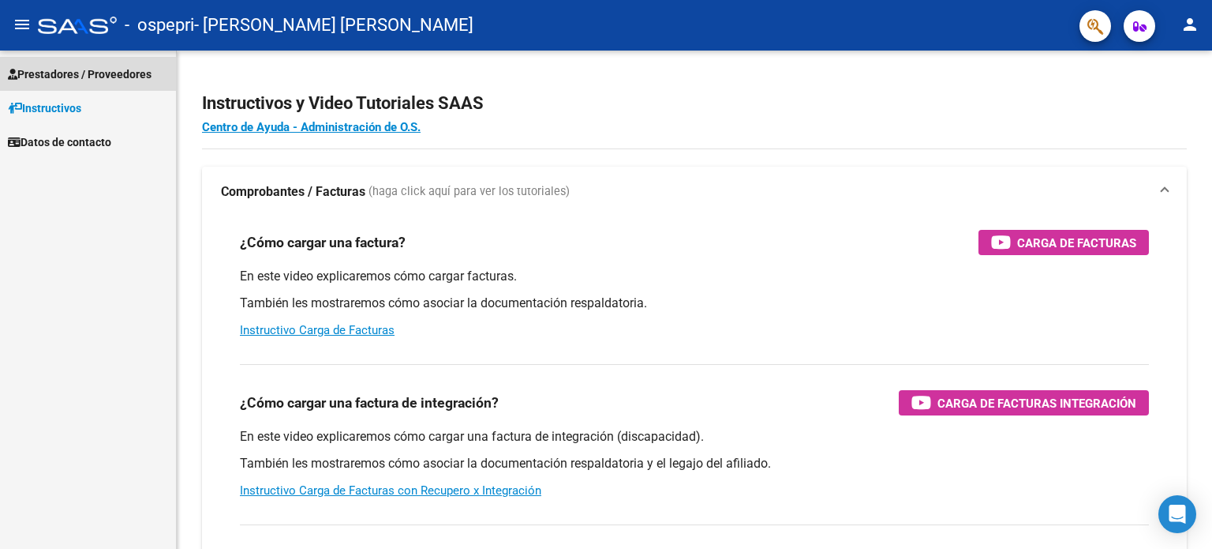
click at [66, 73] on span "Prestadores / Proveedores" at bounding box center [80, 74] width 144 height 17
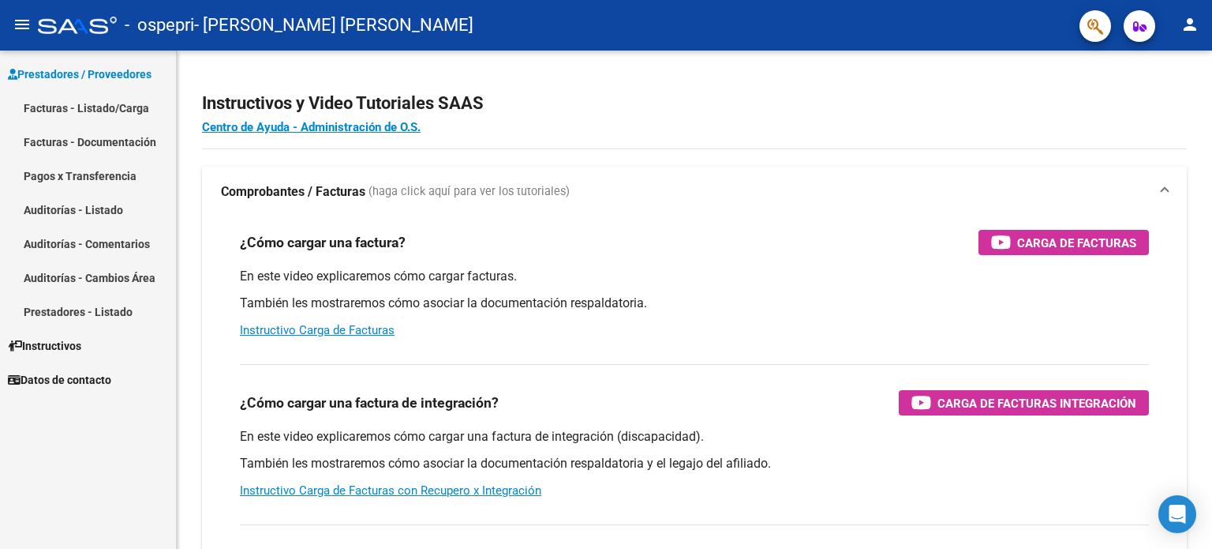
click at [70, 110] on link "Facturas - Listado/Carga" at bounding box center [88, 108] width 176 height 34
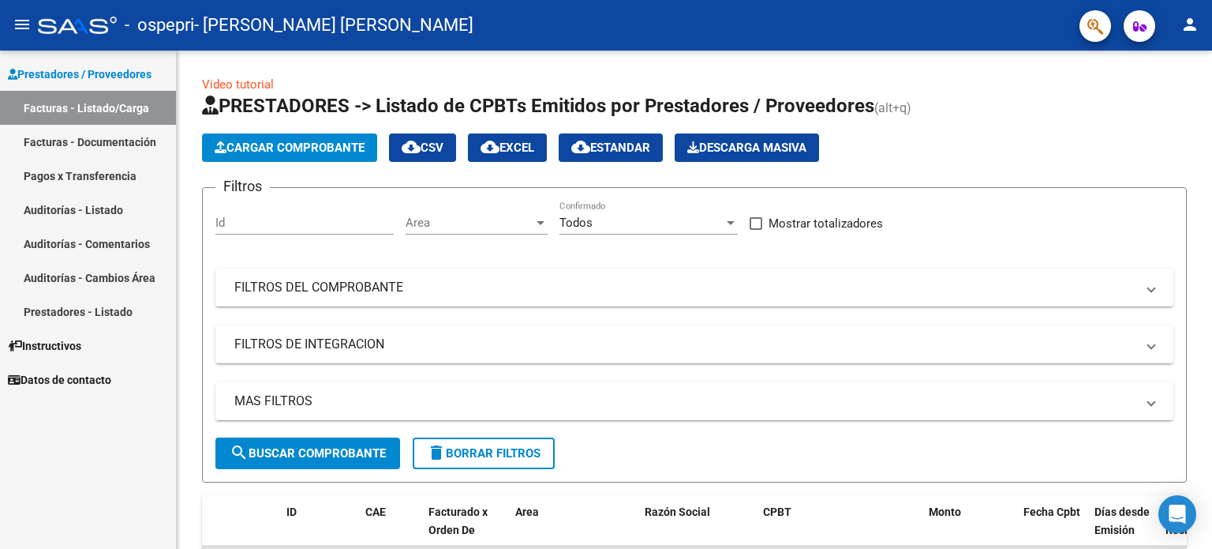
click at [27, 74] on span "Prestadores / Proveedores" at bounding box center [80, 74] width 144 height 17
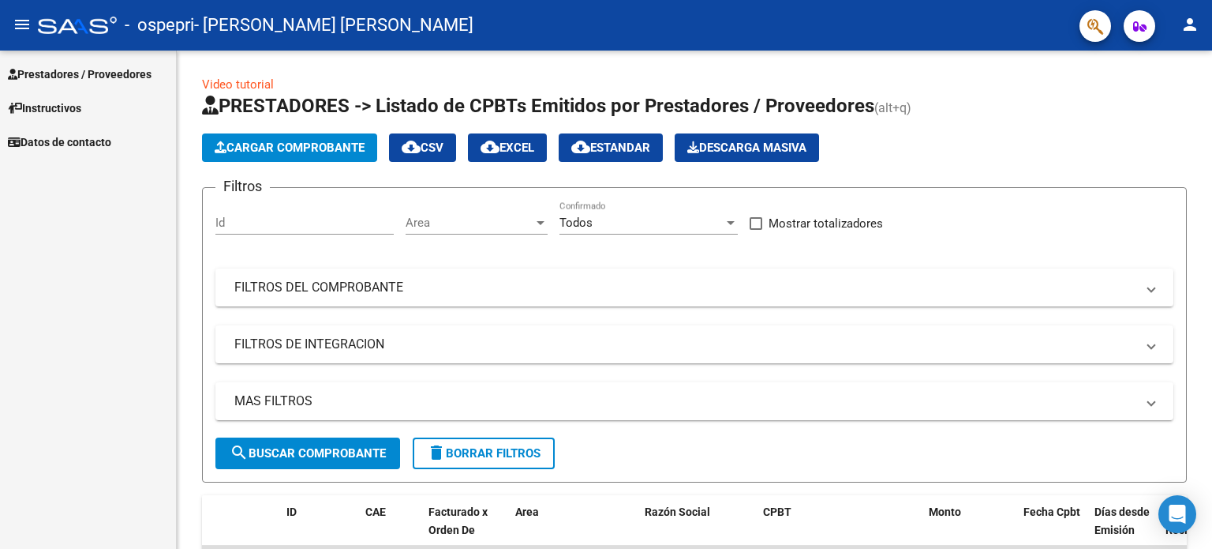
click at [36, 111] on span "Instructivos" at bounding box center [44, 107] width 73 height 17
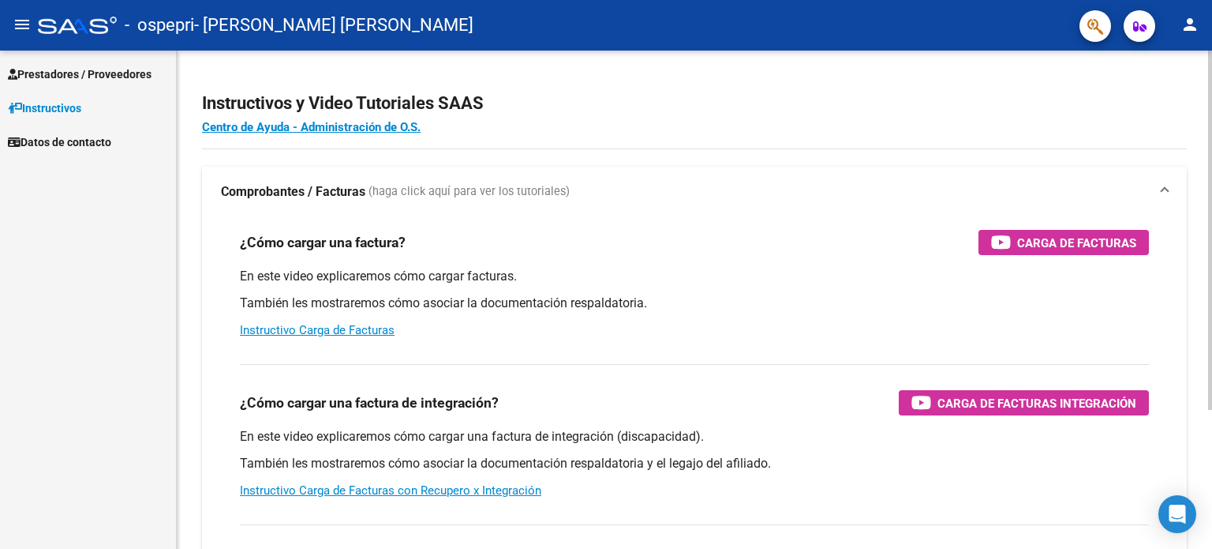
drag, startPoint x: 1066, startPoint y: 245, endPoint x: 1086, endPoint y: 245, distance: 20.5
click at [1086, 245] on span "Carga de Facturas" at bounding box center [1076, 243] width 119 height 20
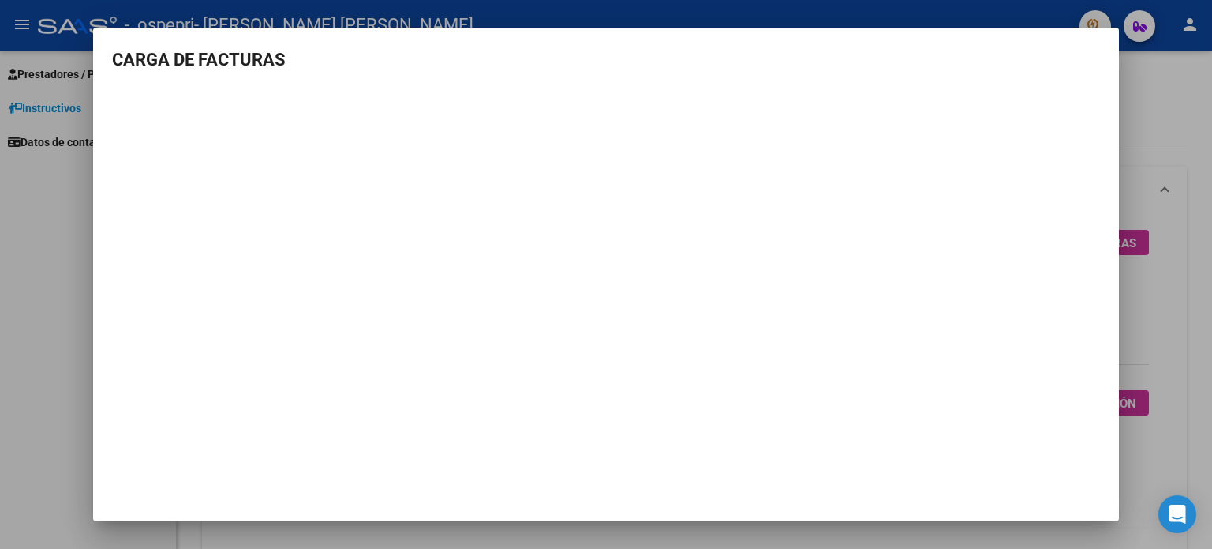
drag, startPoint x: 673, startPoint y: 64, endPoint x: 695, endPoint y: 58, distance: 23.0
click at [695, 58] on h3 "CARGA DE FACTURAS" at bounding box center [606, 60] width 988 height 26
click at [1160, 94] on div at bounding box center [606, 274] width 1212 height 549
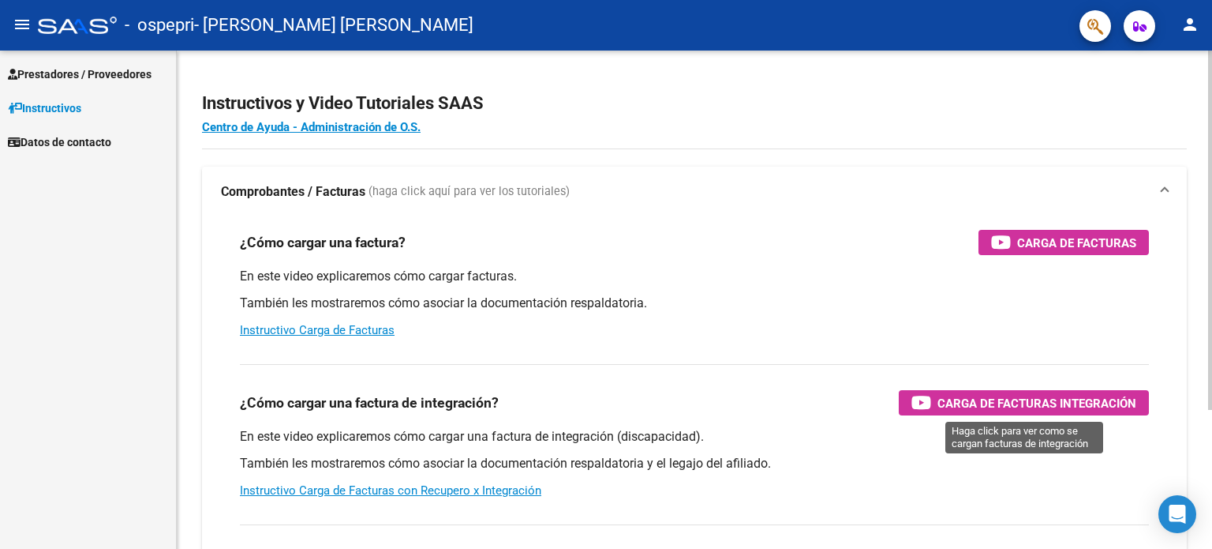
click at [954, 393] on span "Carga de Facturas Integración" at bounding box center [1037, 403] width 199 height 20
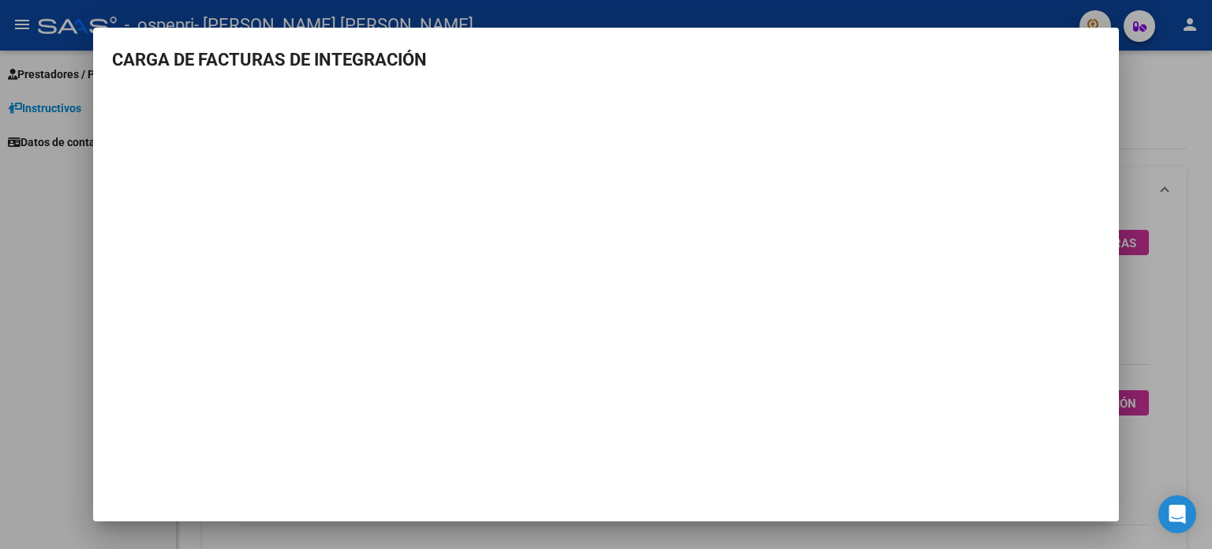
click at [1142, 75] on div at bounding box center [606, 274] width 1212 height 549
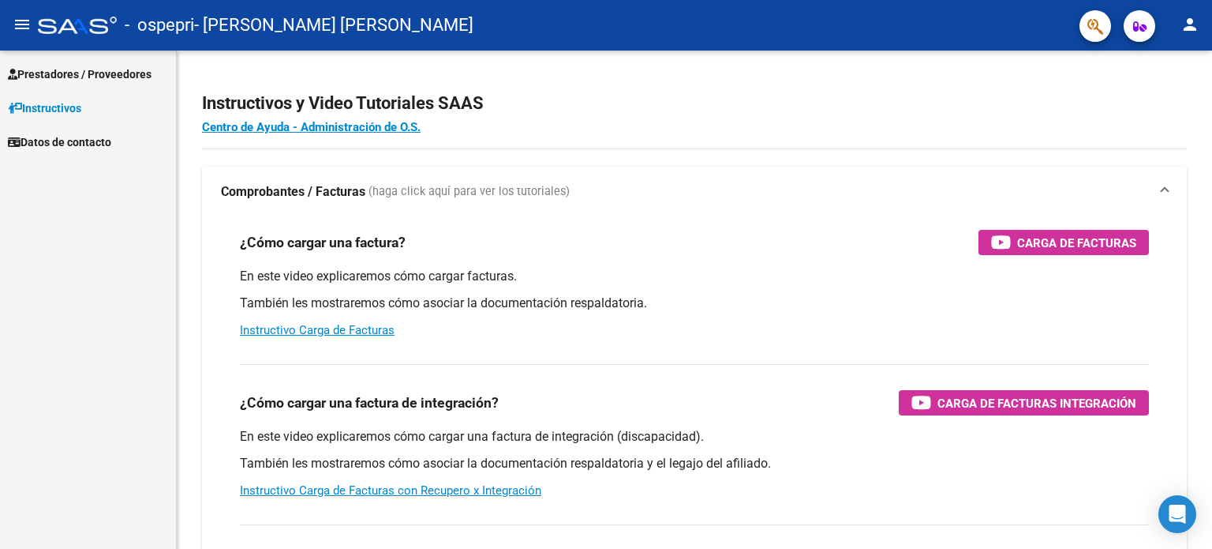
click at [106, 63] on link "Prestadores / Proveedores" at bounding box center [88, 74] width 176 height 34
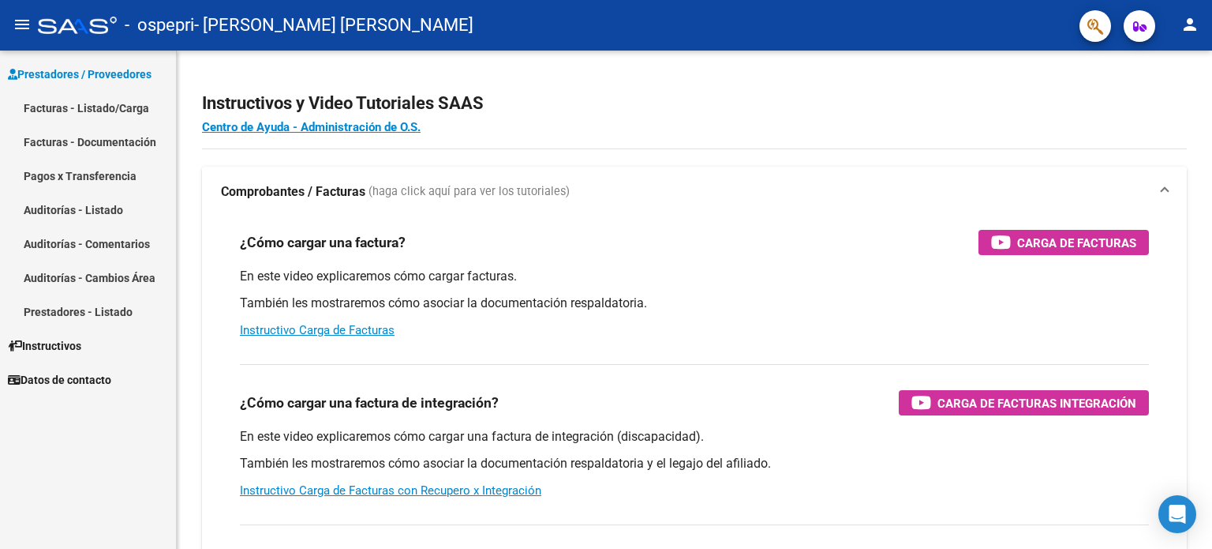
click at [60, 110] on link "Facturas - Listado/Carga" at bounding box center [88, 108] width 176 height 34
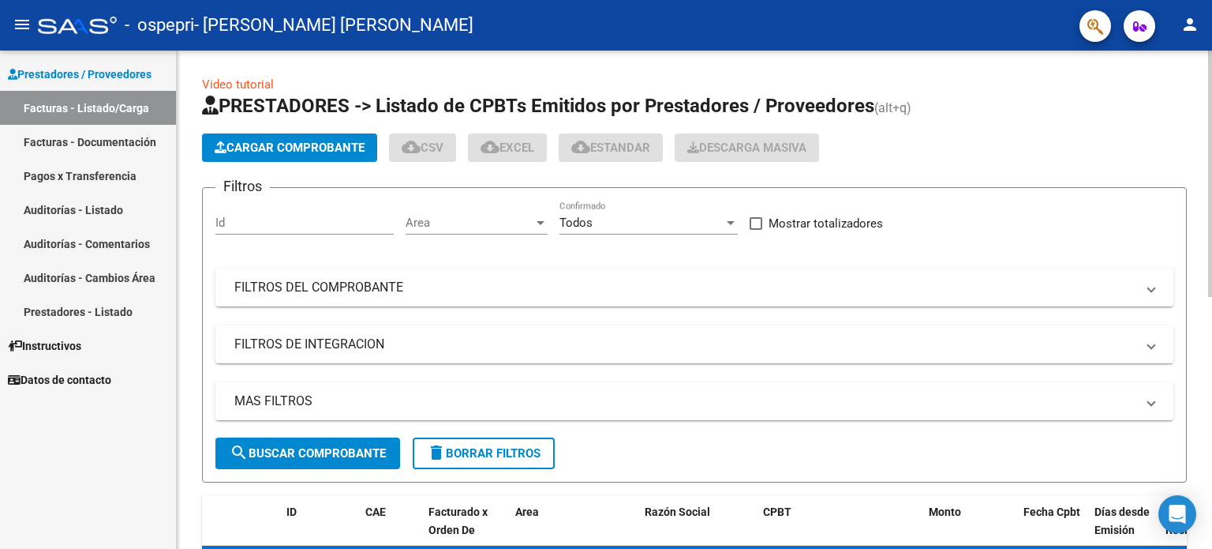
click at [308, 148] on span "Cargar Comprobante" at bounding box center [290, 148] width 150 height 14
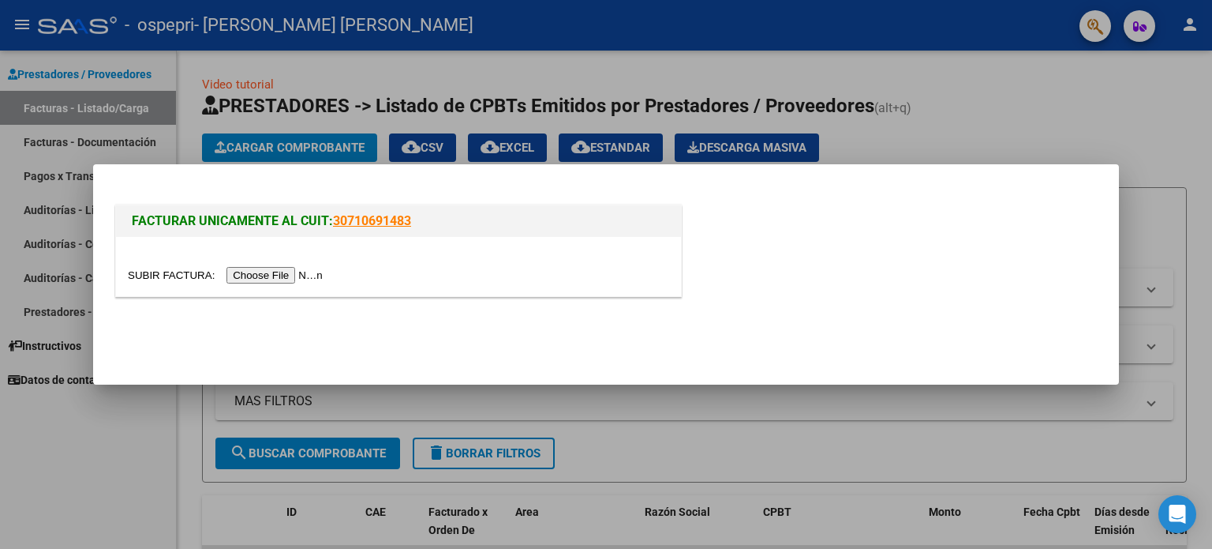
click at [263, 275] on input "file" at bounding box center [228, 275] width 200 height 17
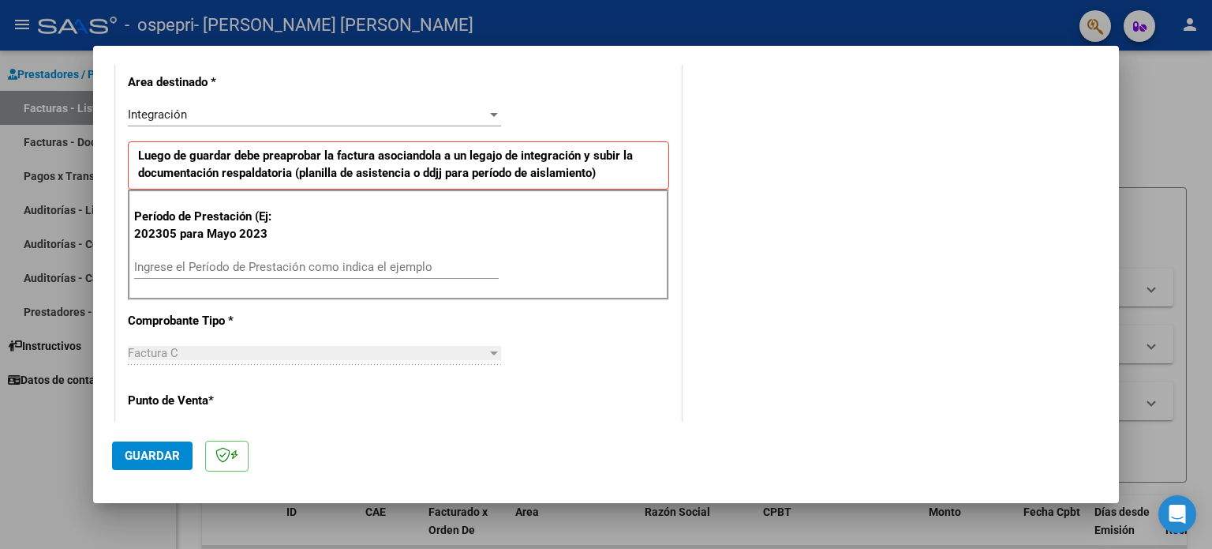
scroll to position [350, 0]
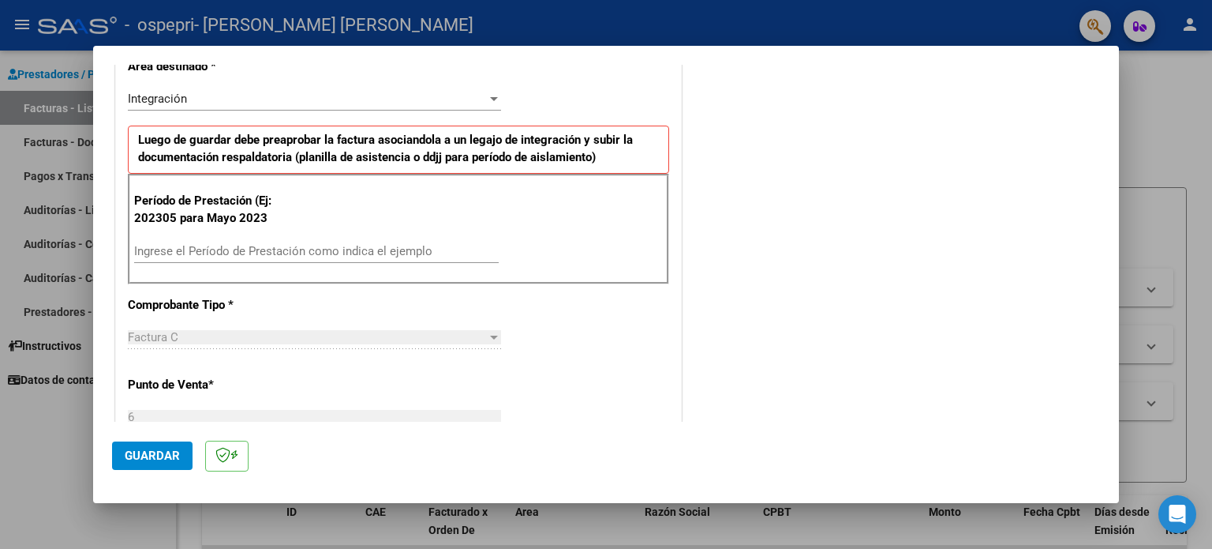
click at [165, 254] on input "Ingrese el Período de Prestación como indica el ejemplo" at bounding box center [316, 251] width 365 height 14
type input "202507"
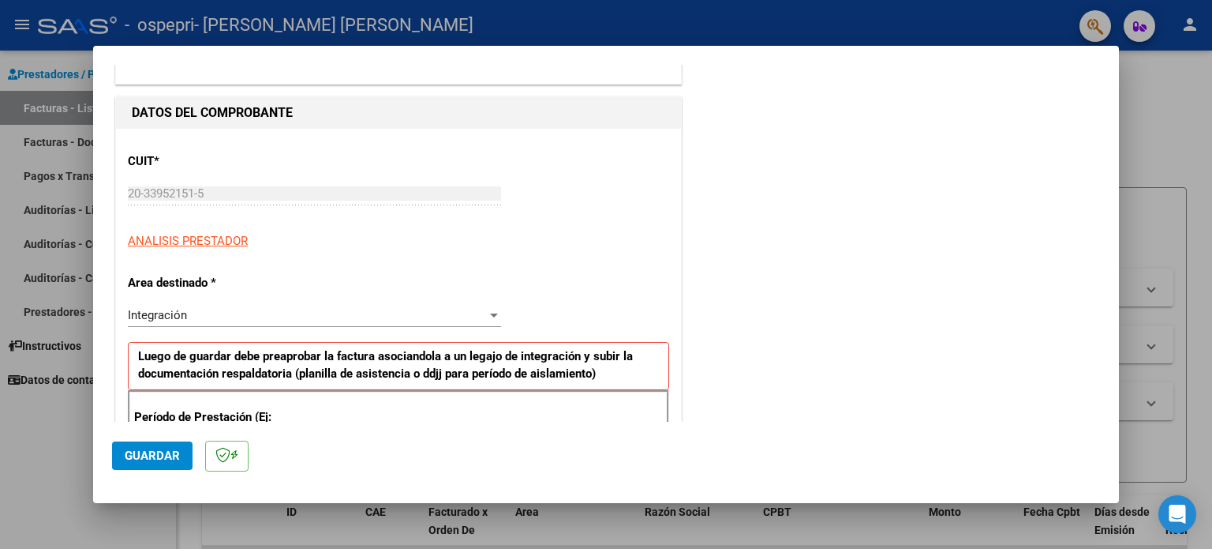
scroll to position [197, 0]
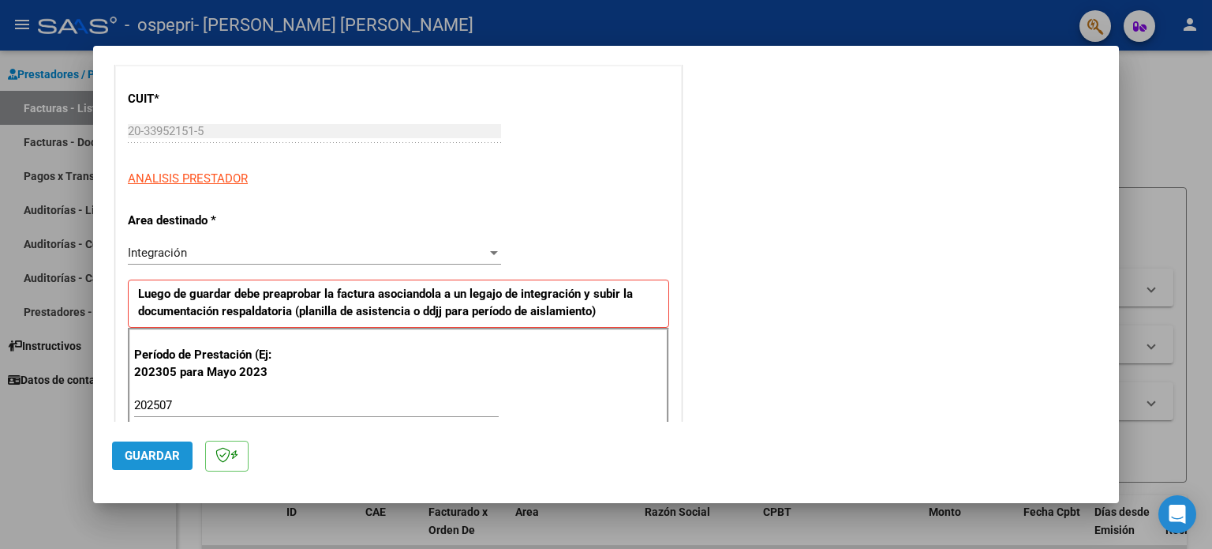
click at [161, 451] on span "Guardar" at bounding box center [152, 455] width 55 height 14
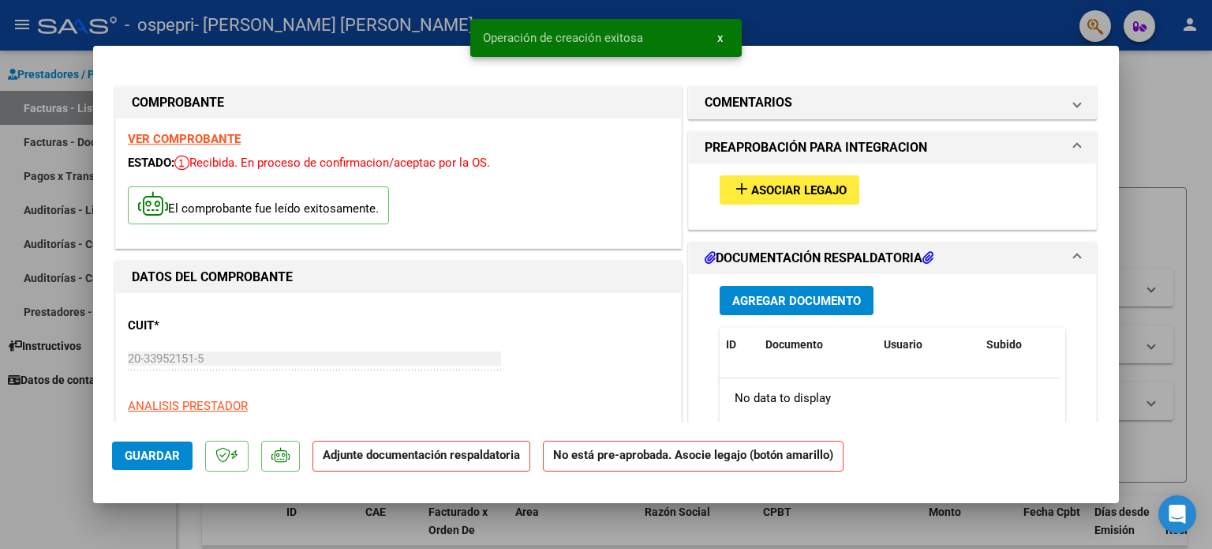
click at [786, 185] on span "Asociar Legajo" at bounding box center [799, 190] width 96 height 14
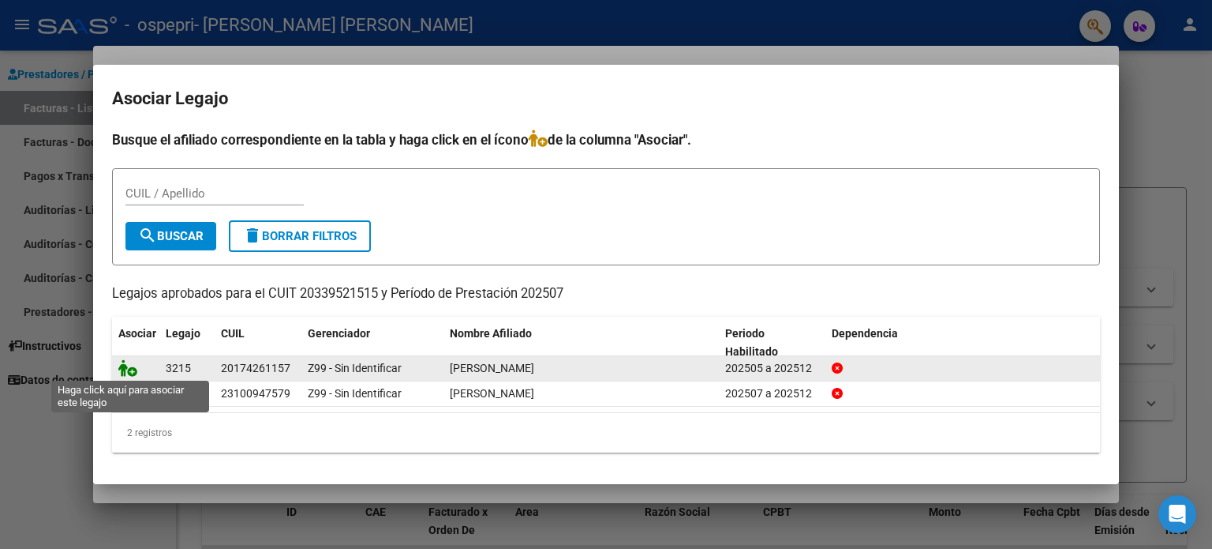
click at [125, 371] on icon at bounding box center [127, 367] width 19 height 17
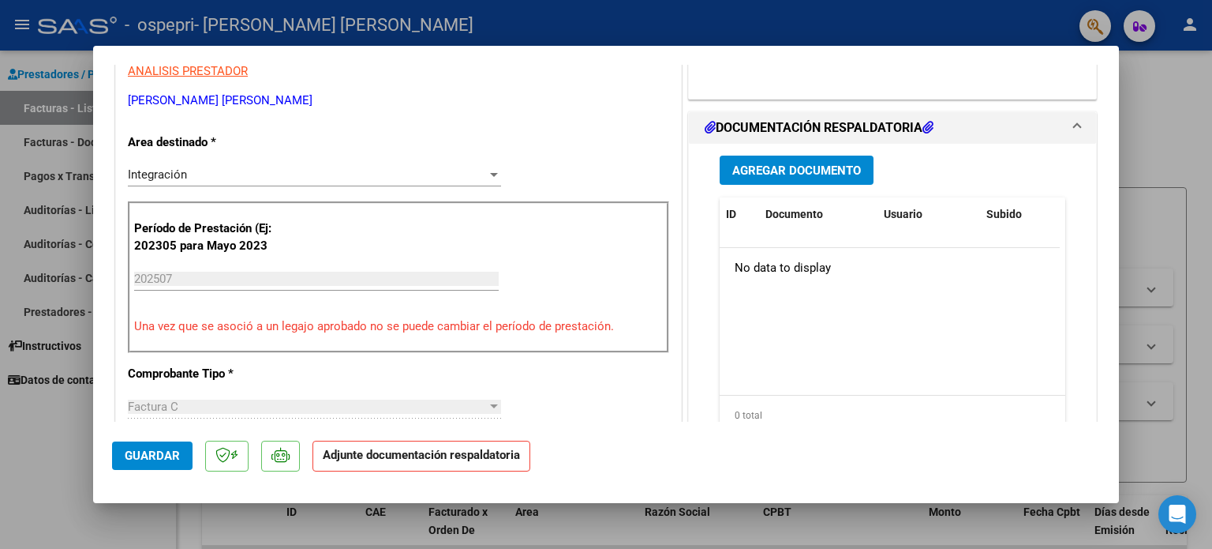
scroll to position [357, 0]
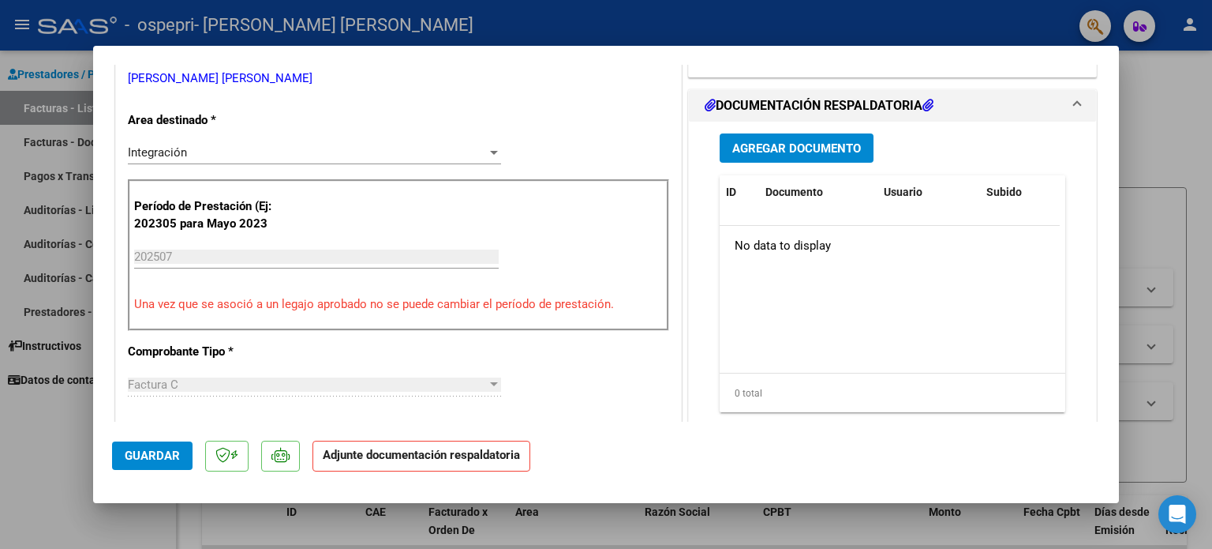
click at [834, 141] on span "Agregar Documento" at bounding box center [796, 148] width 129 height 14
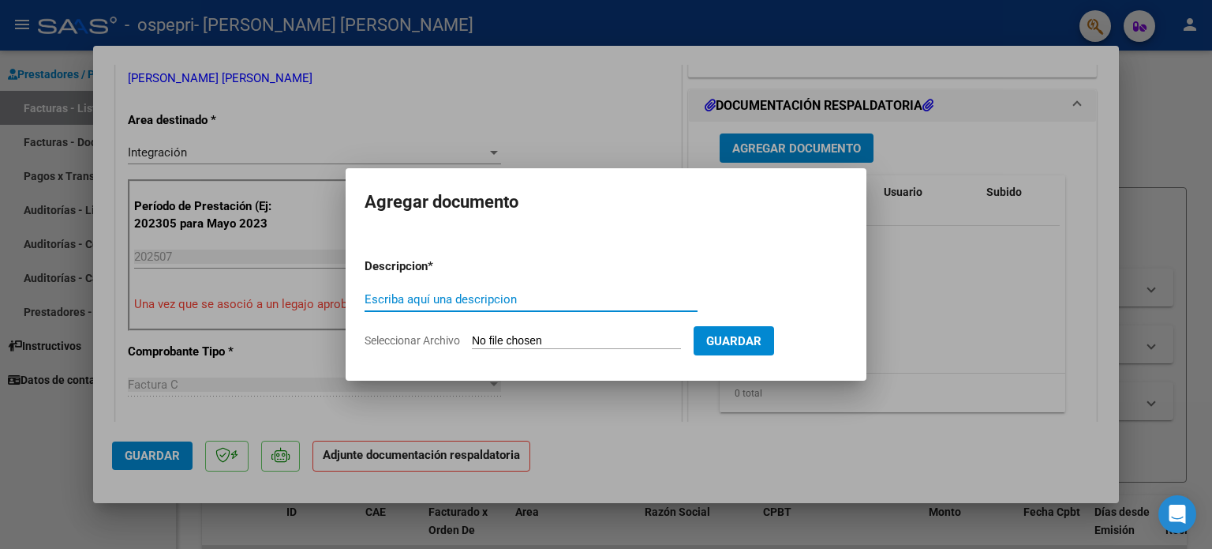
click at [403, 299] on input "Escriba aquí una descripcion" at bounding box center [531, 299] width 333 height 14
click at [521, 337] on input "Seleccionar Archivo" at bounding box center [576, 341] width 209 height 15
type input "C:\fakepath\[PERSON_NAME]- 07-25.png"
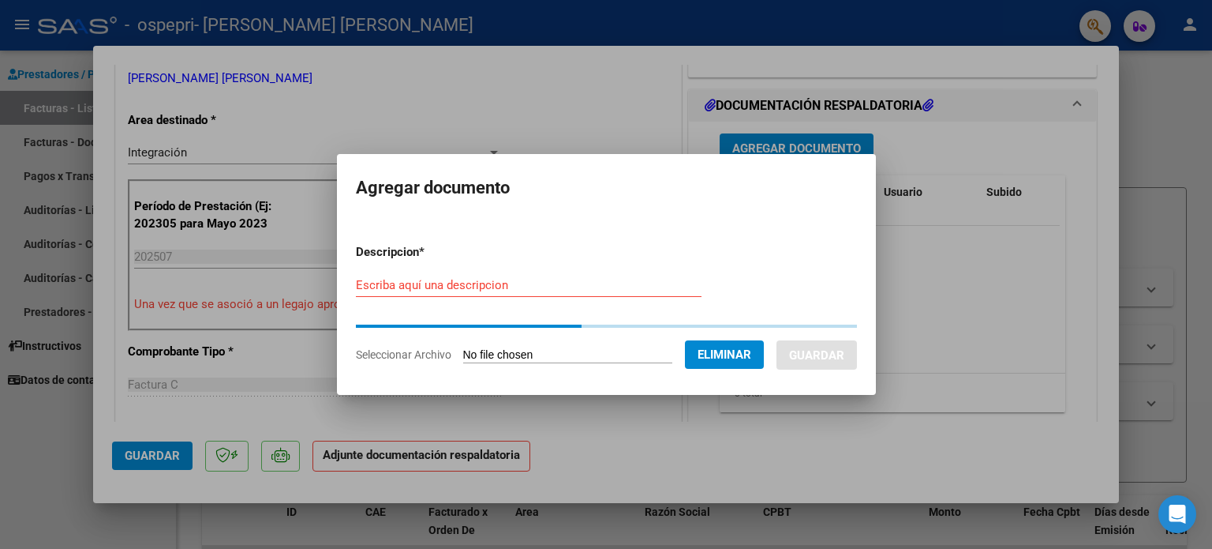
click at [425, 287] on input "Escriba aquí una descripcion" at bounding box center [529, 285] width 346 height 14
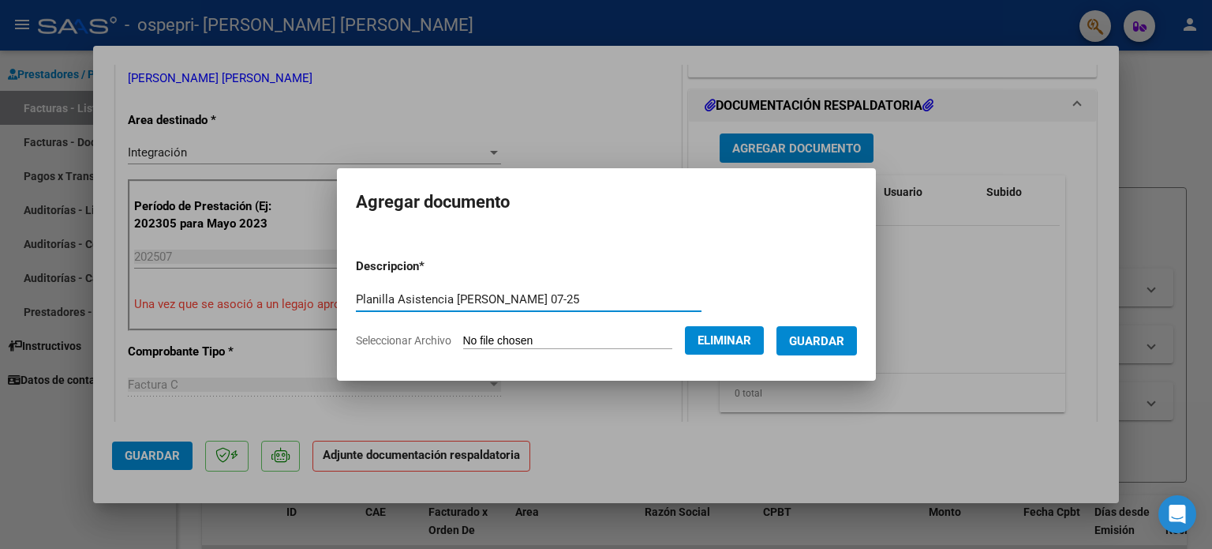
type input "Planilla Asistencia [PERSON_NAME] 07-25"
click at [837, 335] on span "Guardar" at bounding box center [816, 341] width 55 height 14
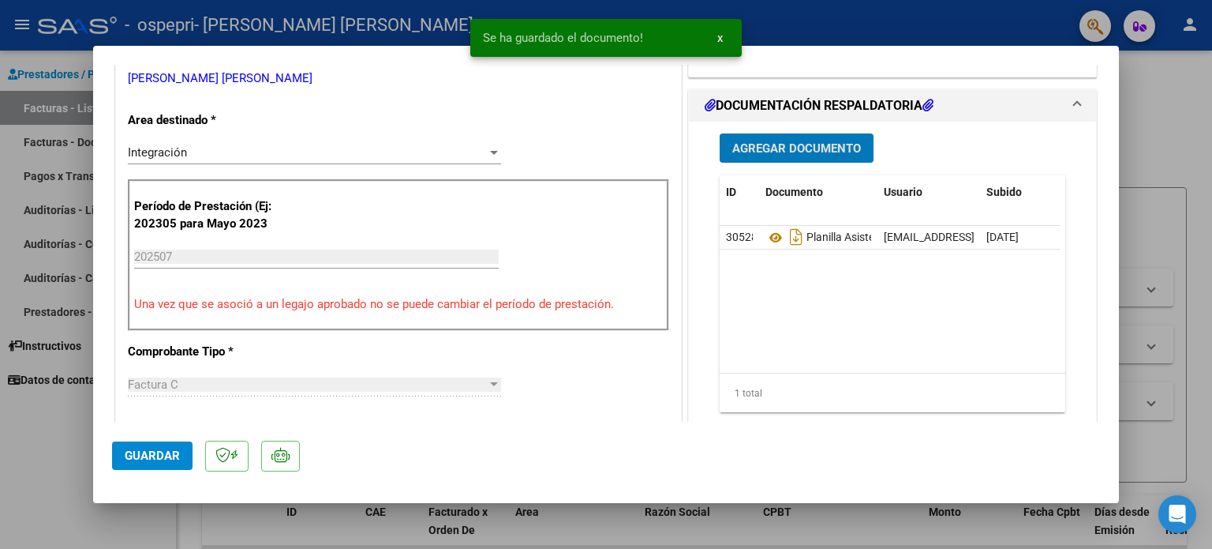
click at [758, 141] on span "Agregar Documento" at bounding box center [796, 148] width 129 height 14
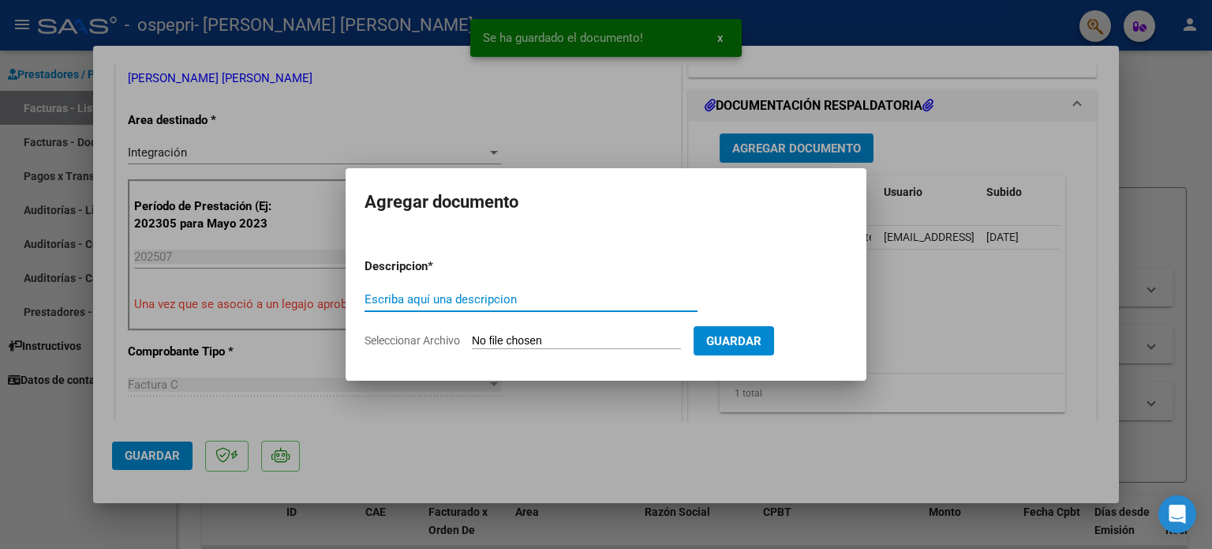
click at [534, 343] on input "Seleccionar Archivo" at bounding box center [576, 341] width 209 height 15
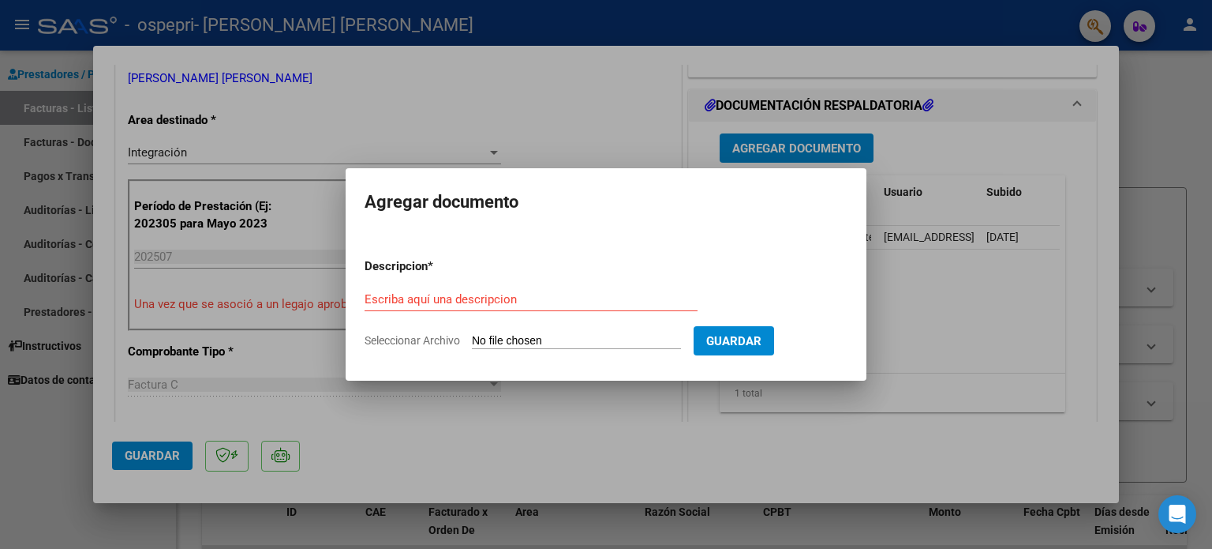
type input "C:\fakepath\Preliquidacion [PERSON_NAME] 07-25.pdf"
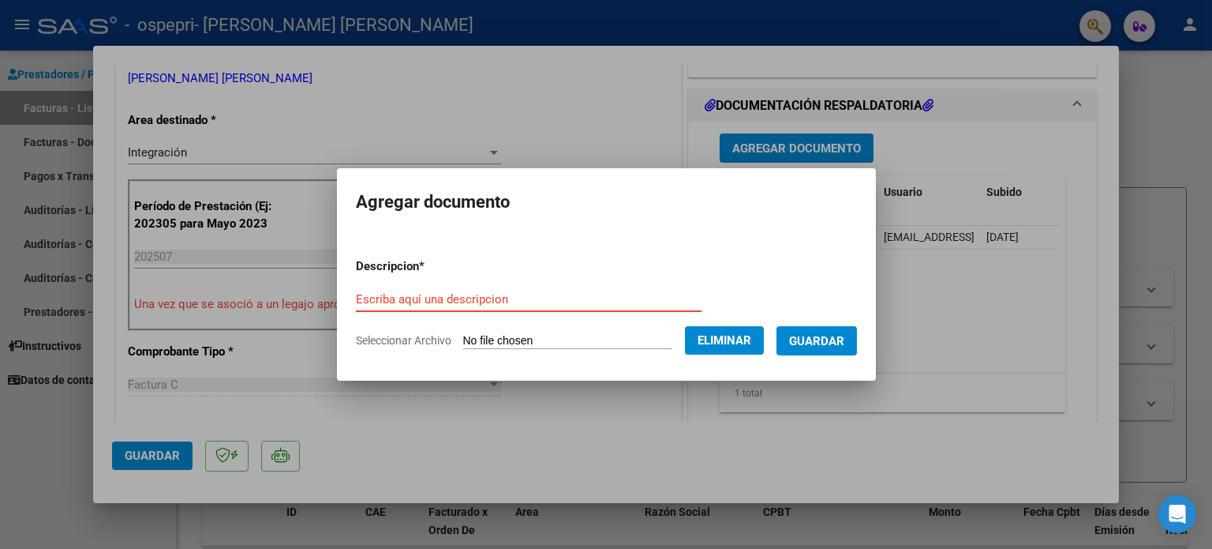
click at [470, 302] on input "Escriba aquí una descripcion" at bounding box center [529, 299] width 346 height 14
type input "Preliquidacion [PERSON_NAME] 02-25"
click at [836, 344] on span "Guardar" at bounding box center [816, 341] width 55 height 14
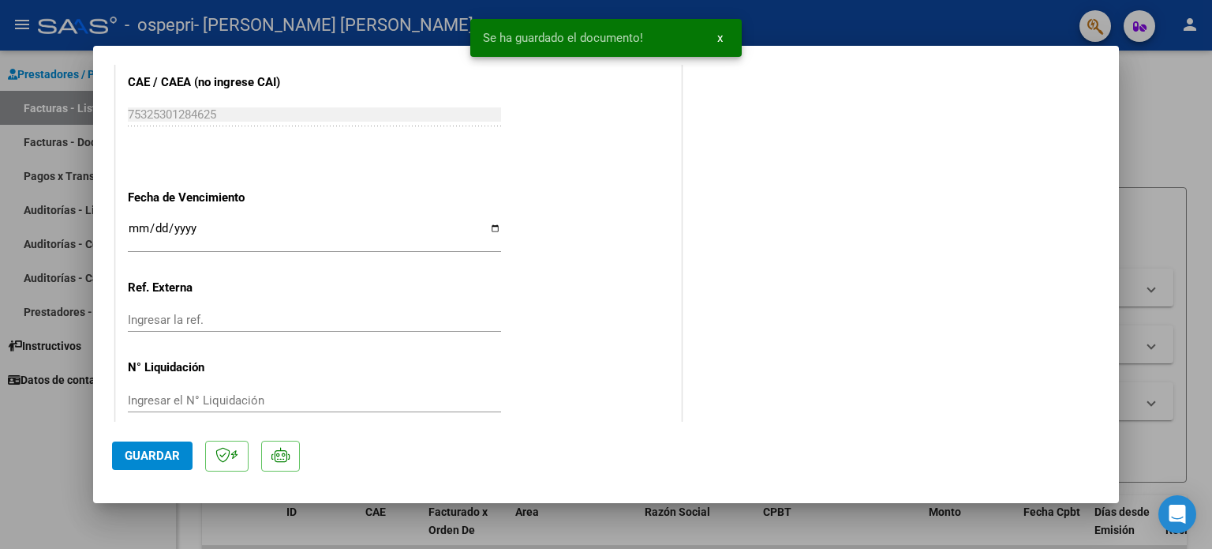
scroll to position [1055, 0]
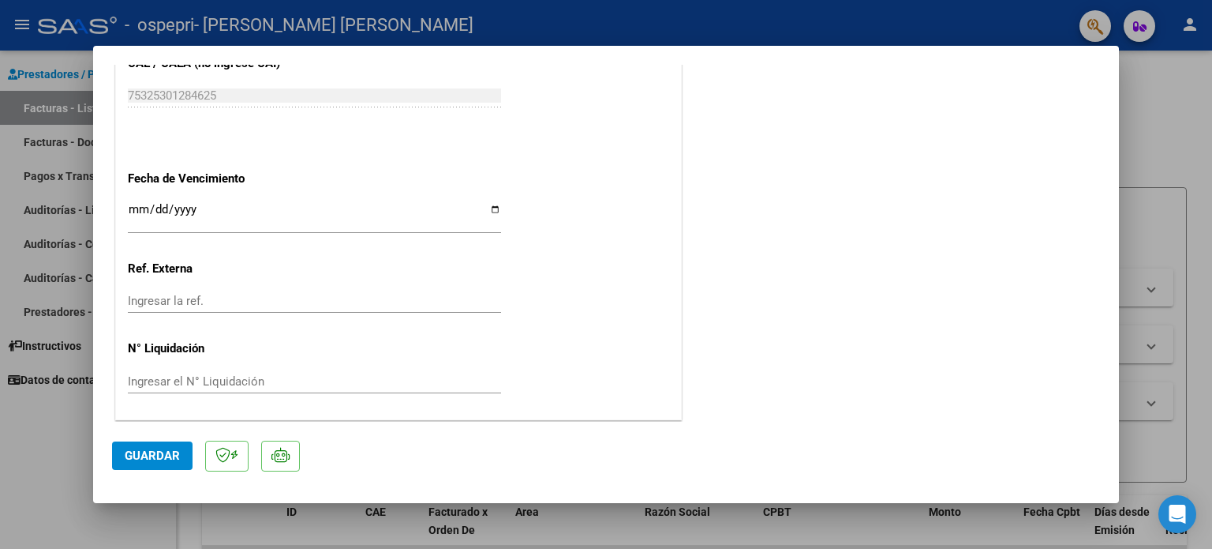
click at [140, 457] on span "Guardar" at bounding box center [152, 455] width 55 height 14
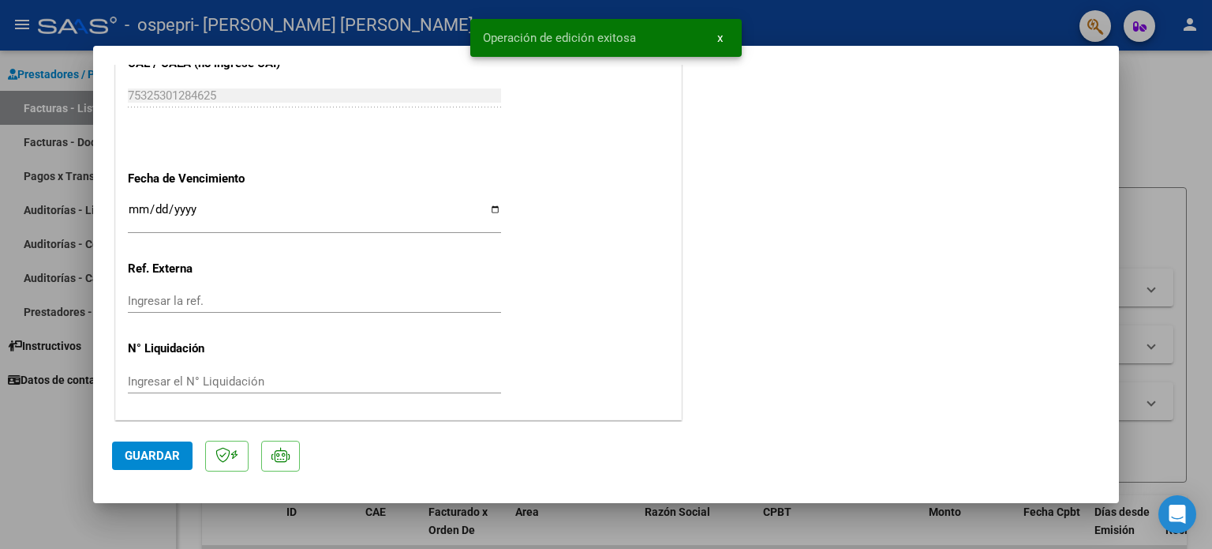
click at [1168, 160] on div at bounding box center [606, 274] width 1212 height 549
type input "$ 0,00"
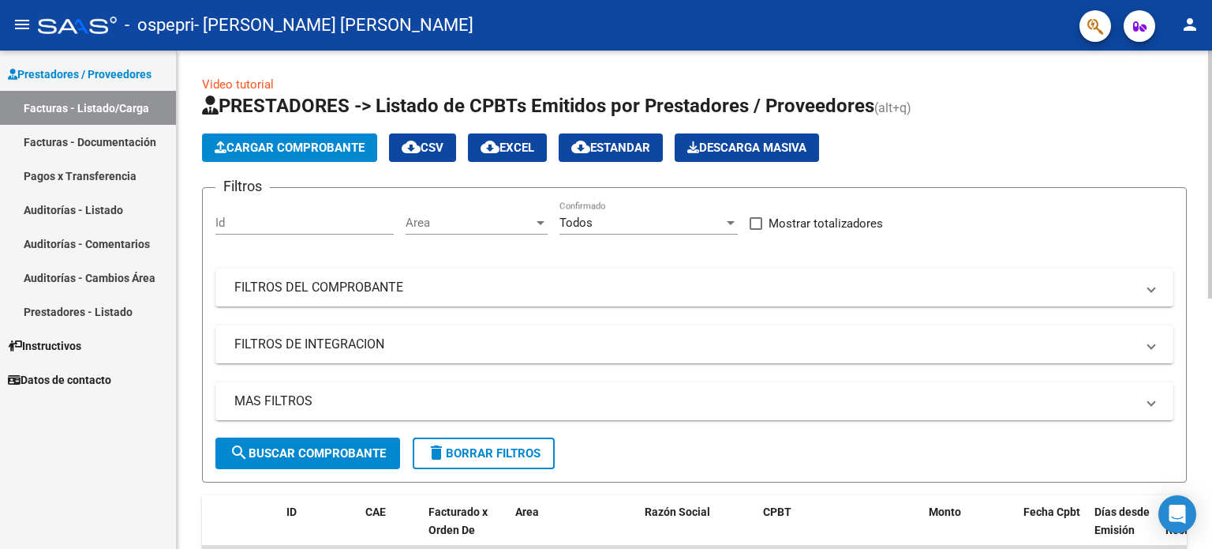
click at [320, 149] on span "Cargar Comprobante" at bounding box center [290, 148] width 150 height 14
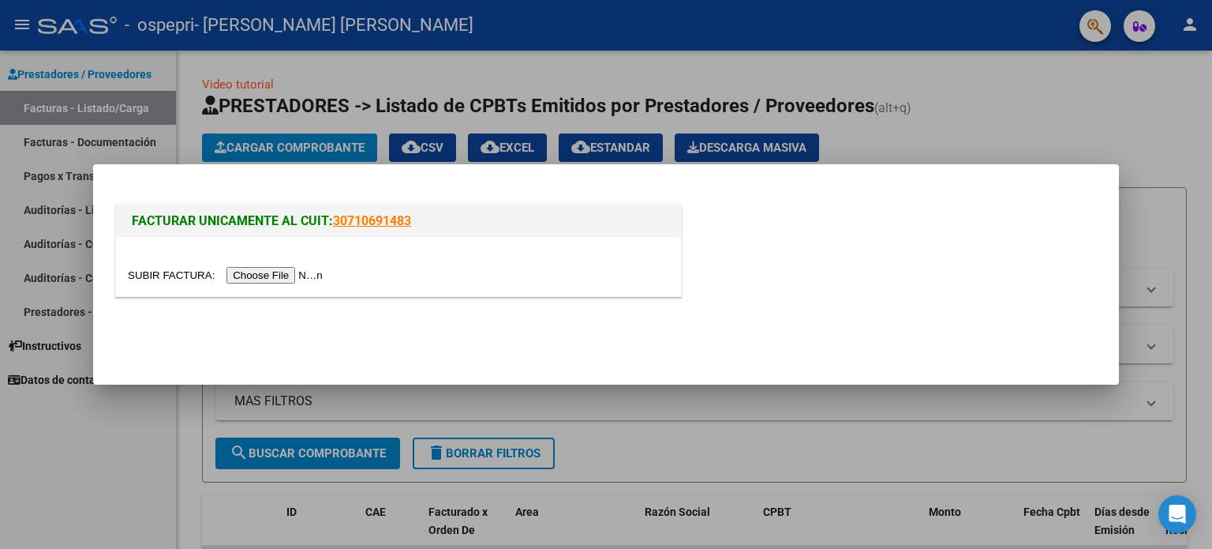
click at [271, 268] on input "file" at bounding box center [228, 275] width 200 height 17
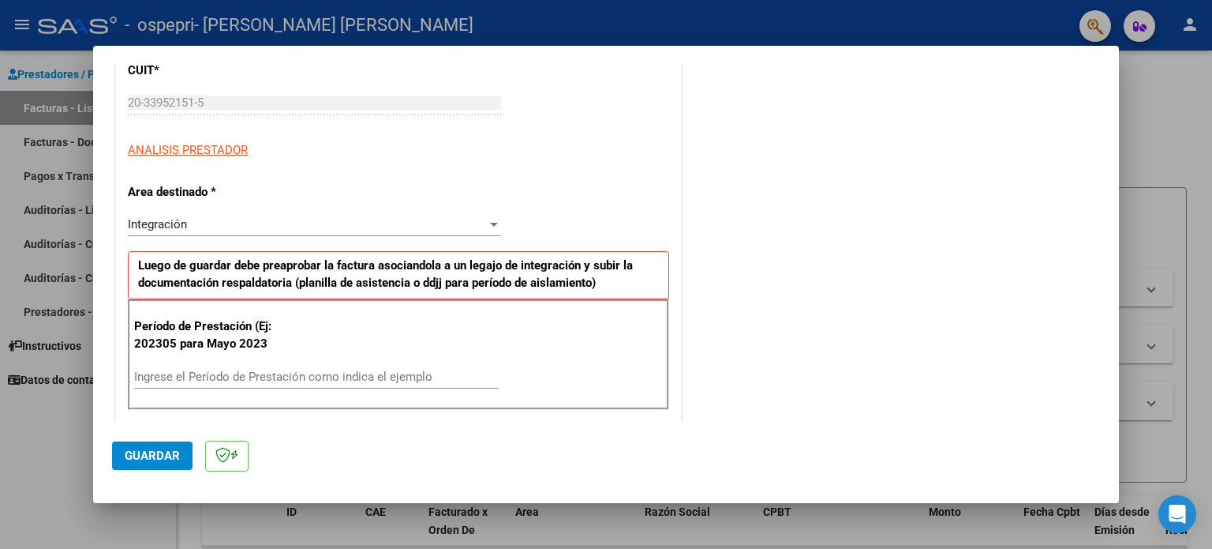
scroll to position [238, 0]
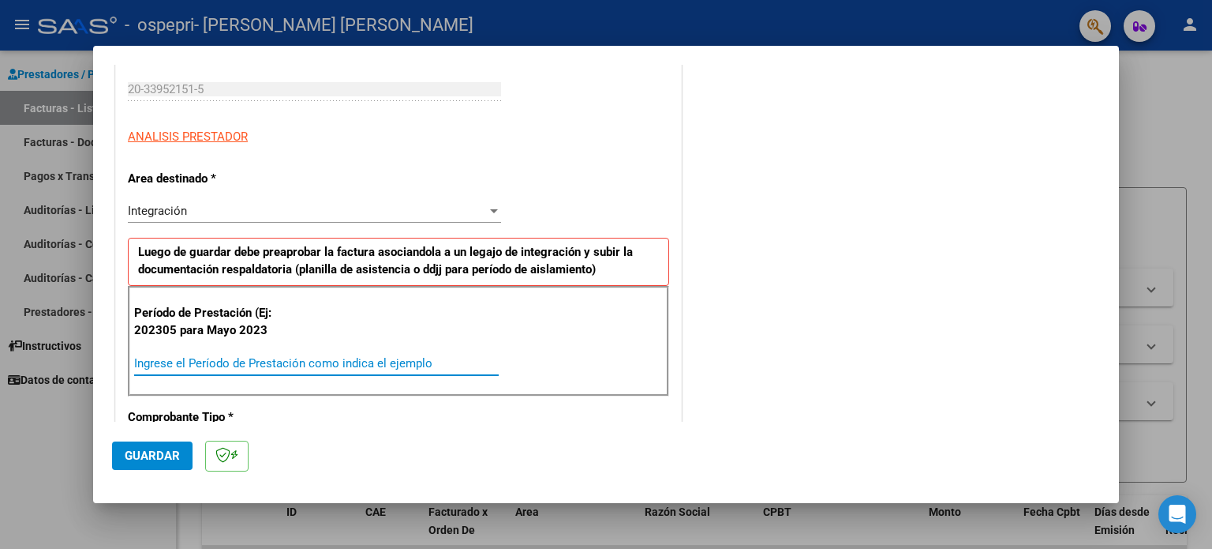
click at [268, 357] on input "Ingrese el Período de Prestación como indica el ejemplo" at bounding box center [316, 363] width 365 height 14
type input "202507"
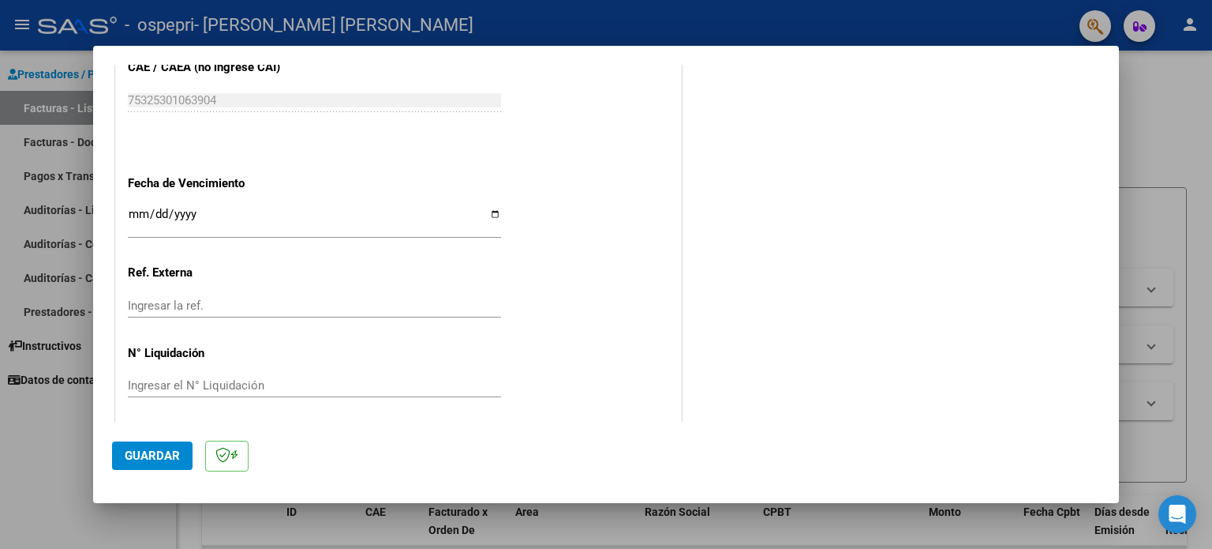
scroll to position [1001, 0]
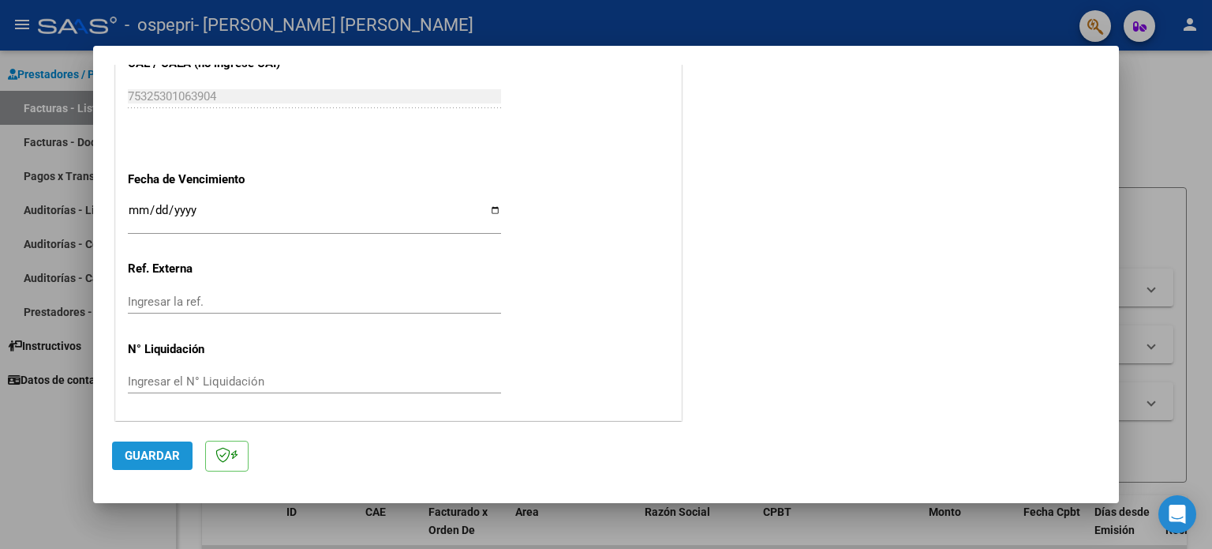
click at [141, 459] on span "Guardar" at bounding box center [152, 455] width 55 height 14
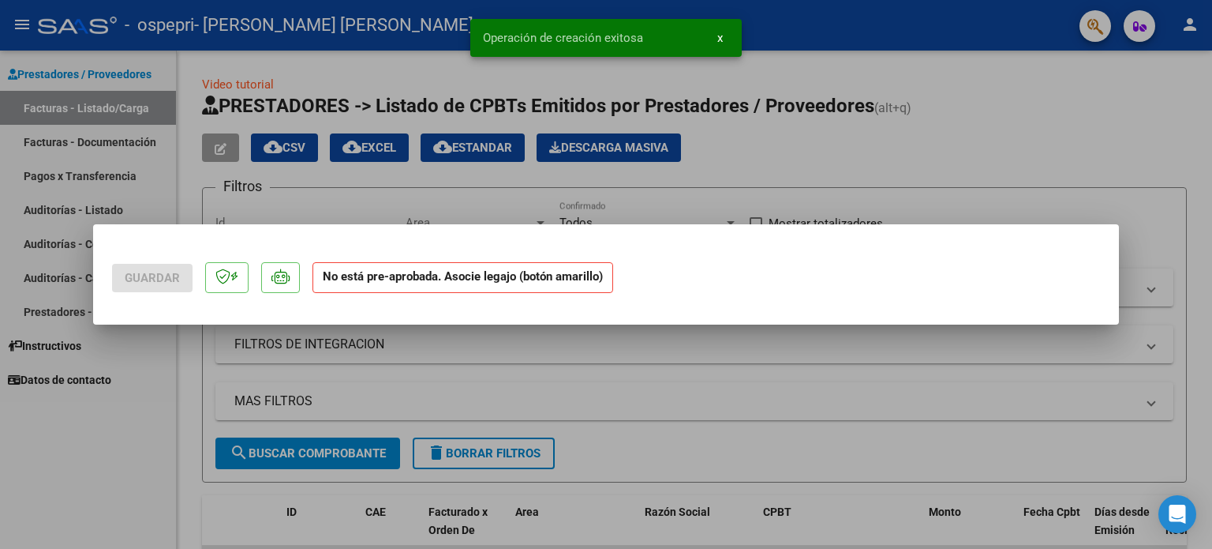
scroll to position [0, 0]
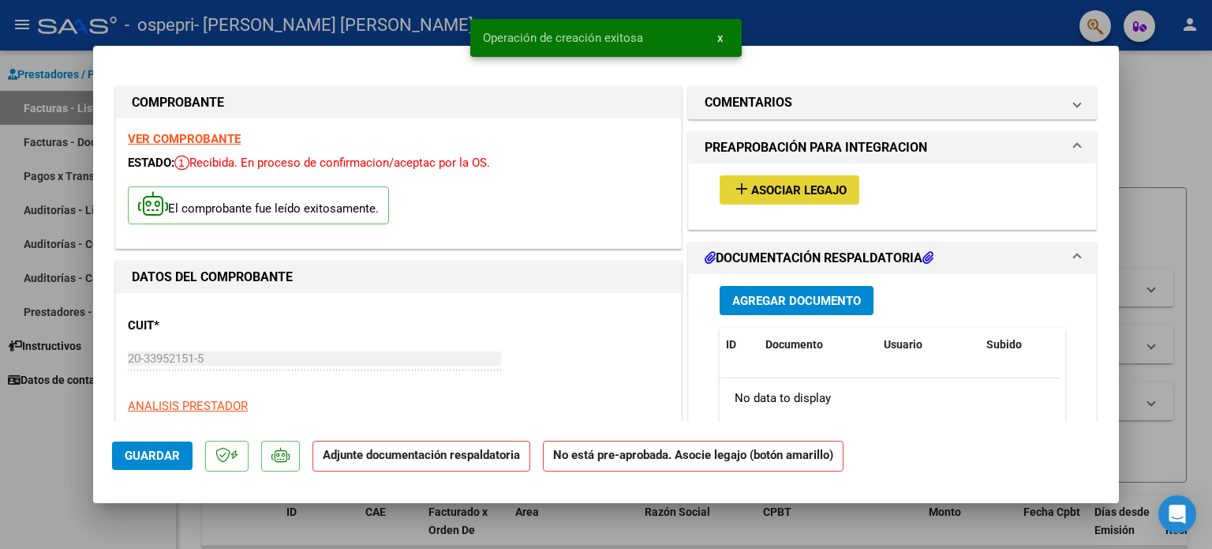
click at [804, 185] on span "Asociar Legajo" at bounding box center [799, 190] width 96 height 14
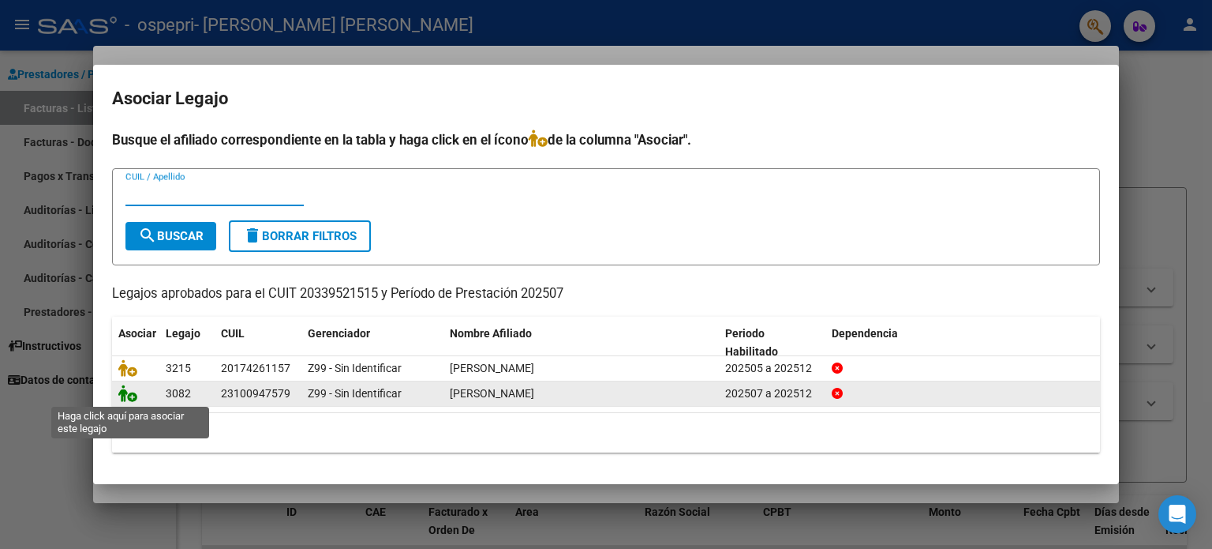
click at [119, 391] on icon at bounding box center [127, 392] width 19 height 17
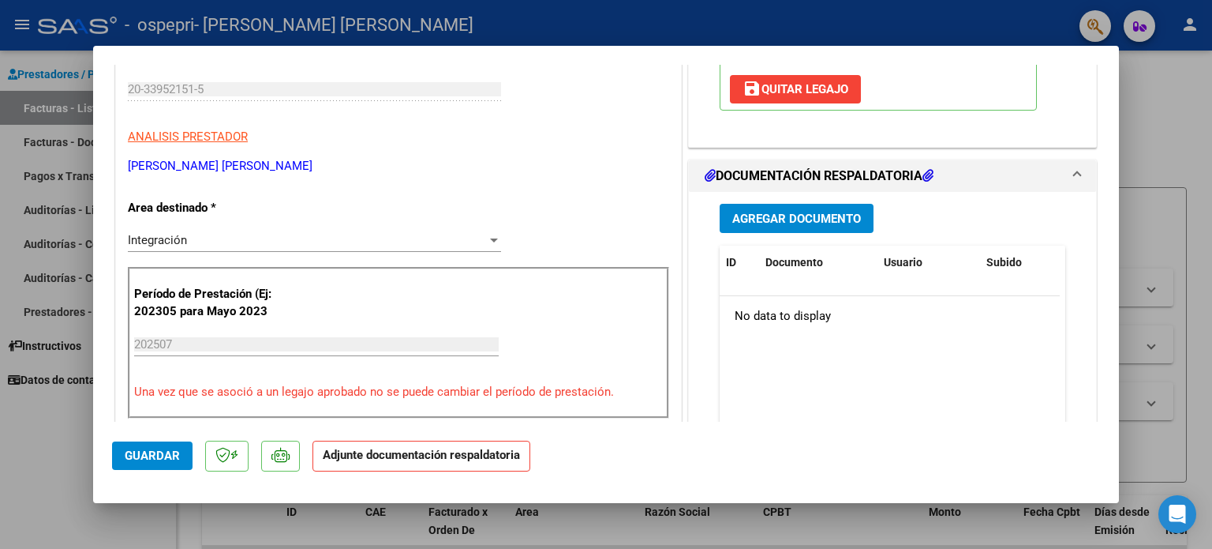
scroll to position [302, 0]
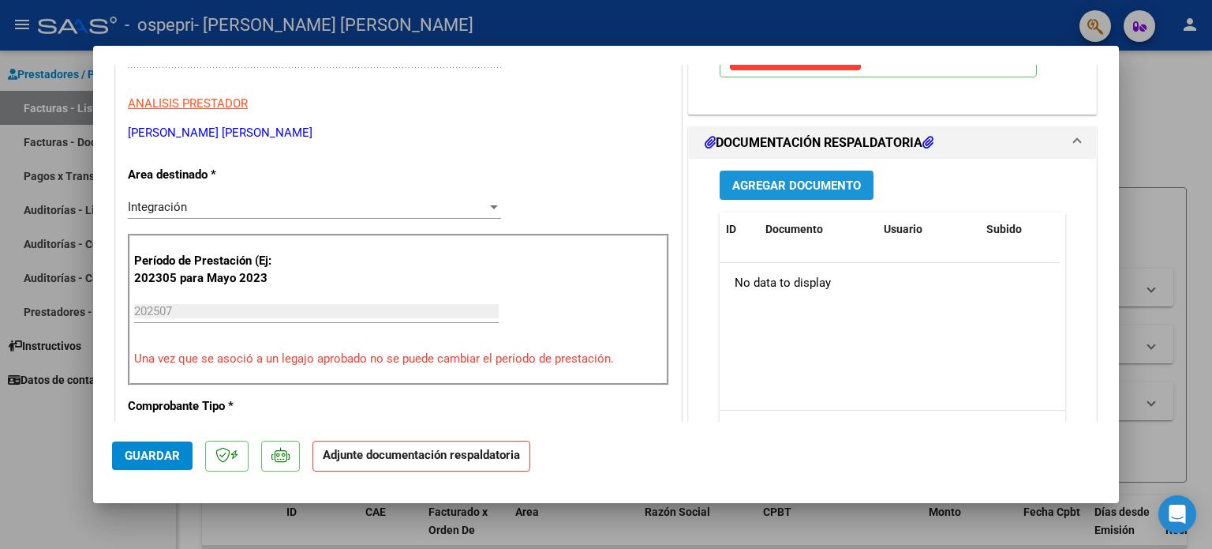
click at [809, 184] on span "Agregar Documento" at bounding box center [796, 185] width 129 height 14
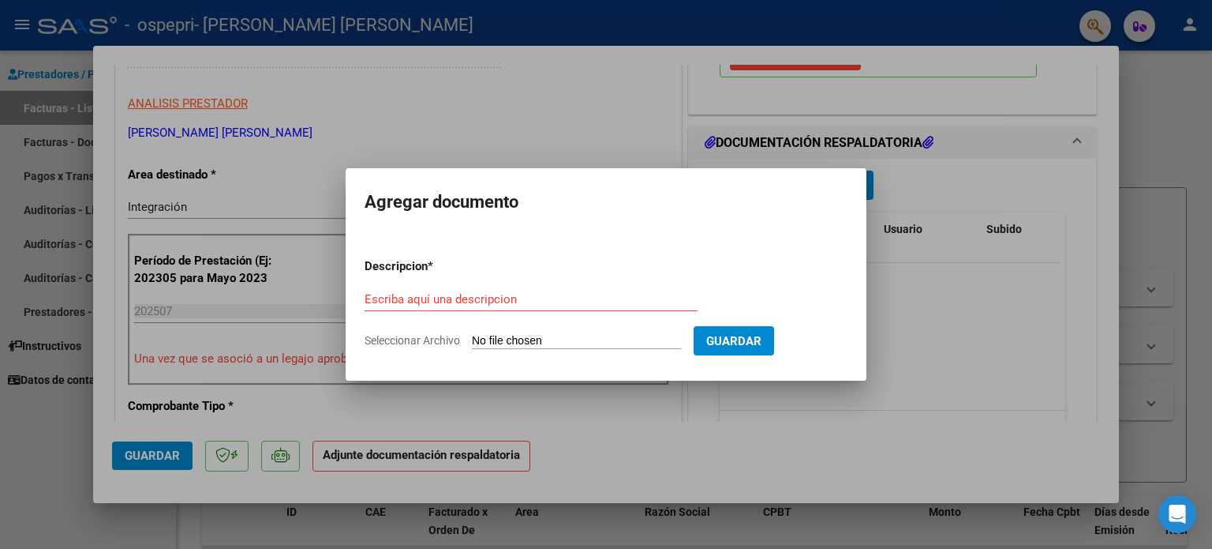
click at [517, 339] on input "Seleccionar Archivo" at bounding box center [576, 341] width 209 height 15
type input "C:\fakepath\[PERSON_NAME]- 07-25.png"
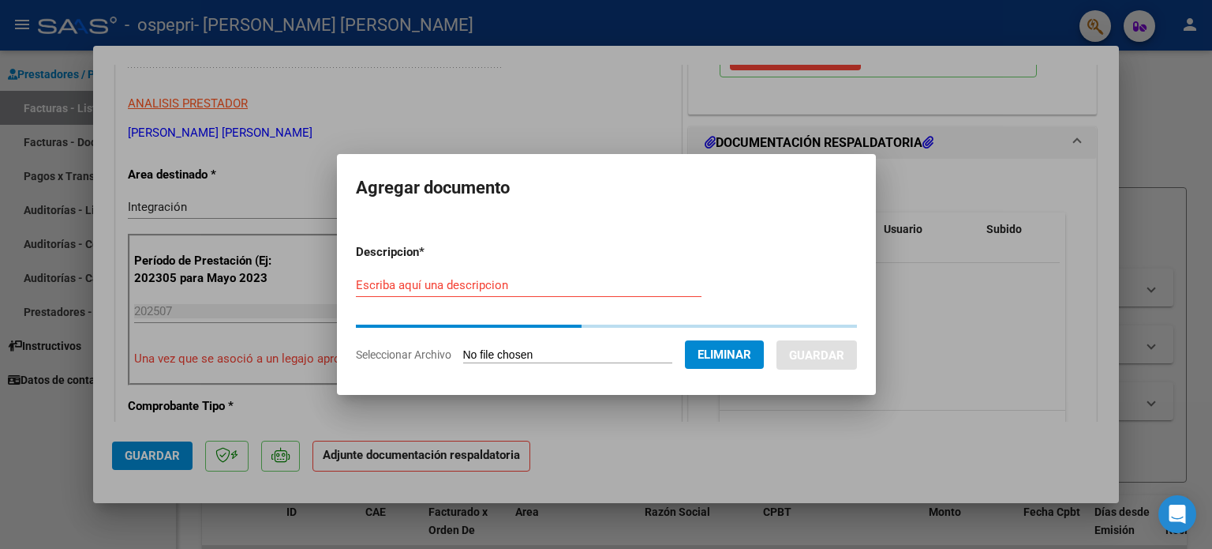
click at [445, 277] on div "Escriba aquí una descripcion" at bounding box center [529, 285] width 346 height 24
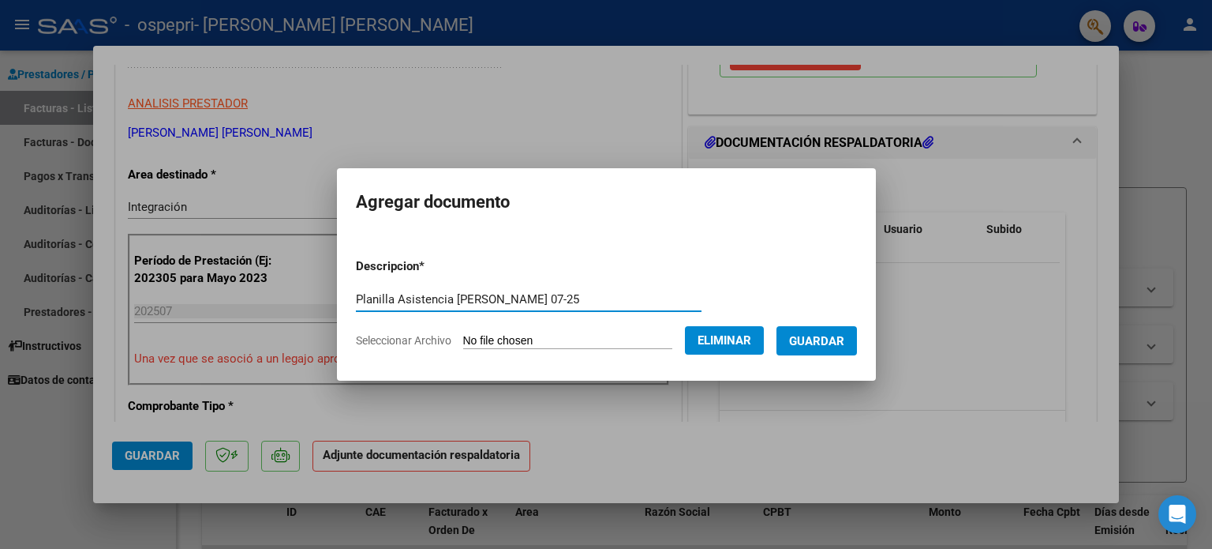
type input "Planilla Asistencia [PERSON_NAME] 07-25"
click at [842, 349] on button "Guardar" at bounding box center [817, 340] width 81 height 29
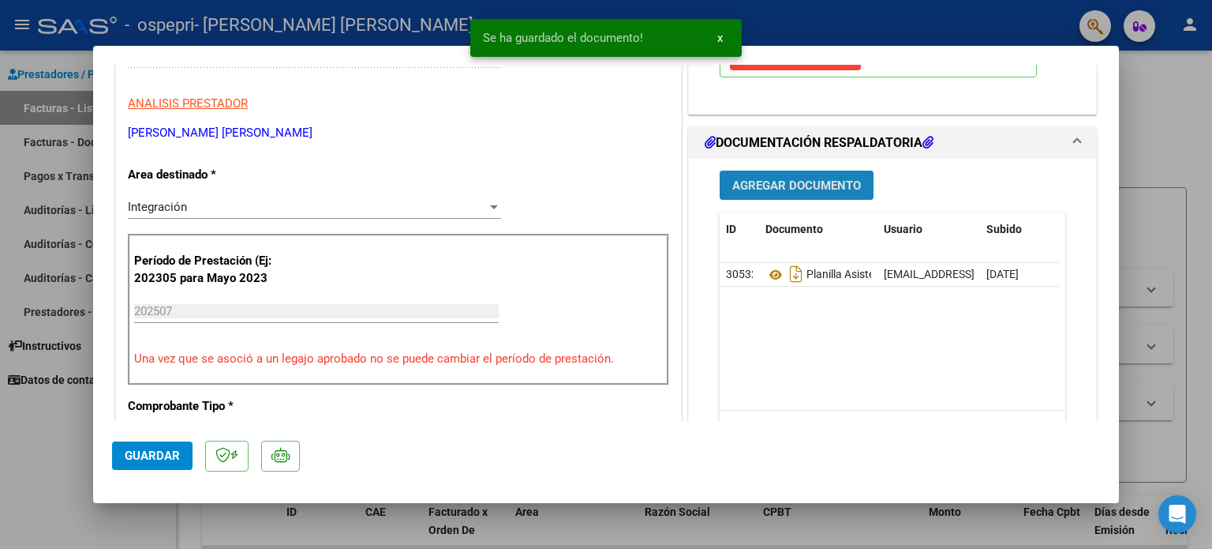
click at [777, 189] on span "Agregar Documento" at bounding box center [796, 185] width 129 height 14
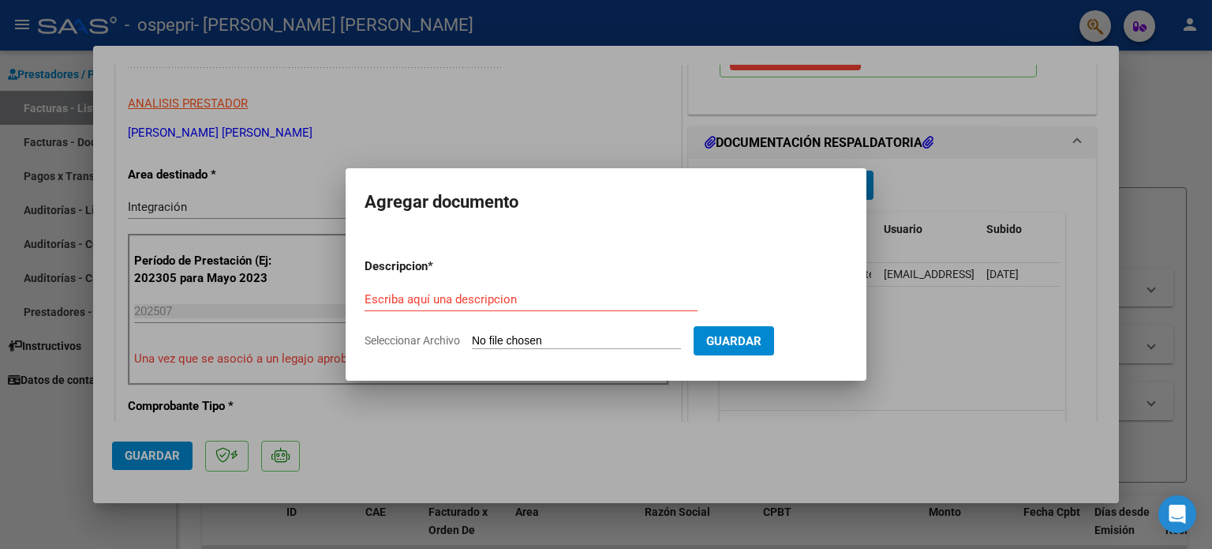
click at [538, 341] on input "Seleccionar Archivo" at bounding box center [576, 341] width 209 height 15
type input "C:\fakepath\Preliquidacion [PERSON_NAME] 07-25.pdf"
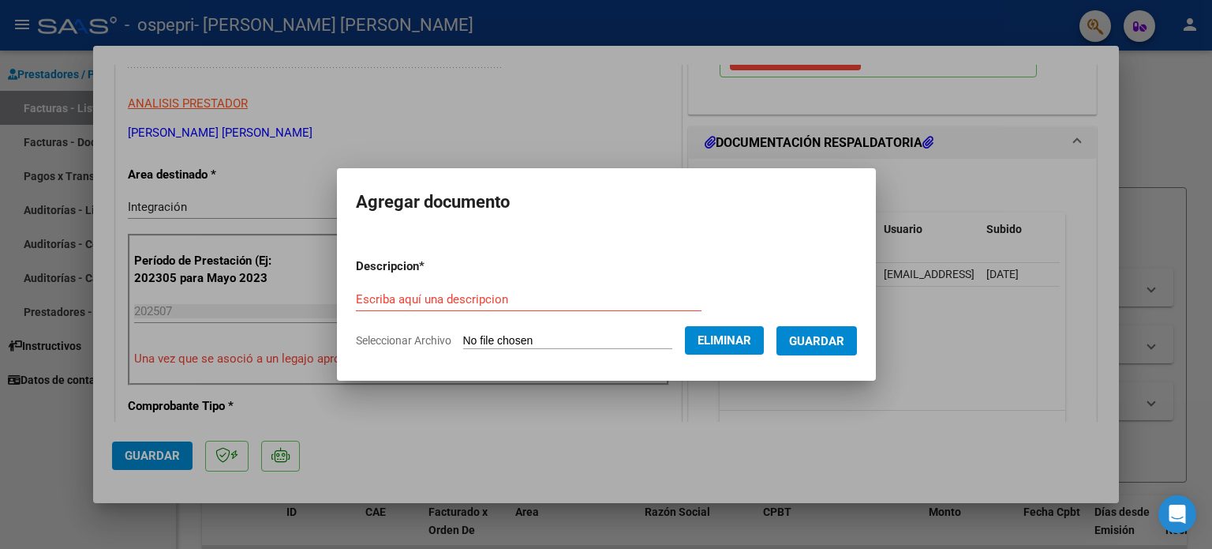
click at [430, 281] on form "Descripcion * Escriba aquí una descripcion Seleccionar Archivo Eliminar Guardar" at bounding box center [606, 302] width 501 height 115
click at [414, 302] on input "Escriba aquí una descripcion" at bounding box center [529, 299] width 346 height 14
type input "Preliquidacion [PERSON_NAME] 07-25"
click at [811, 340] on span "Guardar" at bounding box center [816, 341] width 55 height 14
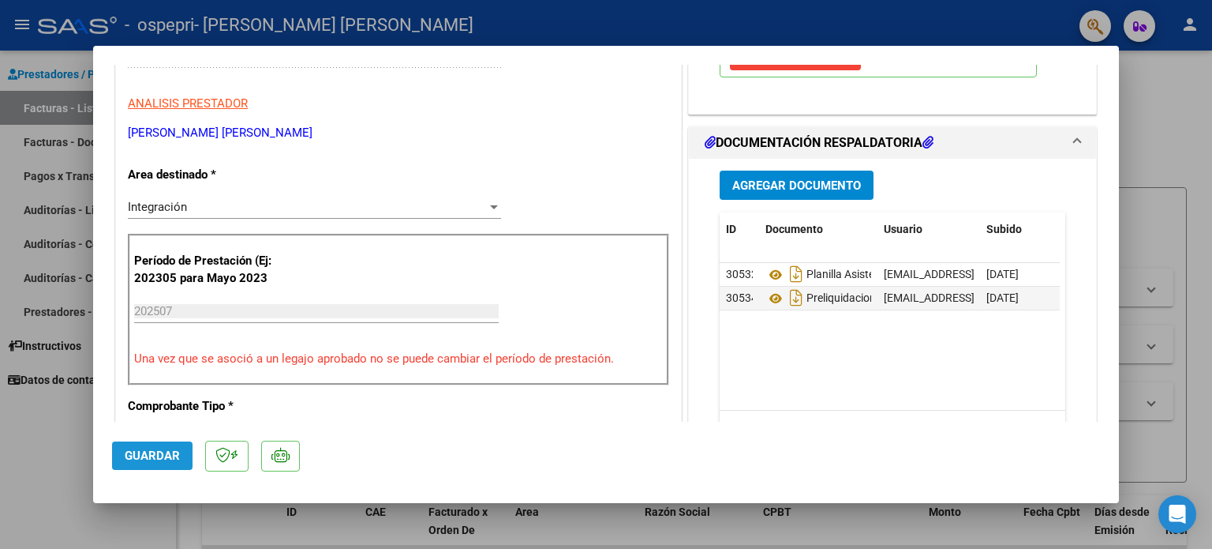
click at [153, 460] on span "Guardar" at bounding box center [152, 455] width 55 height 14
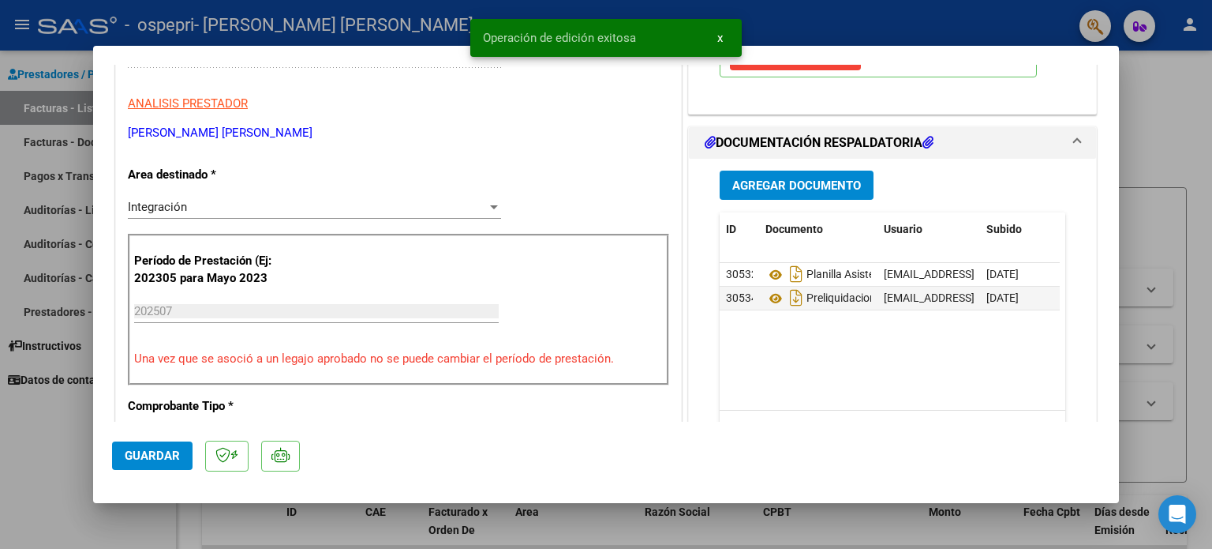
click at [721, 36] on span "x" at bounding box center [720, 38] width 6 height 14
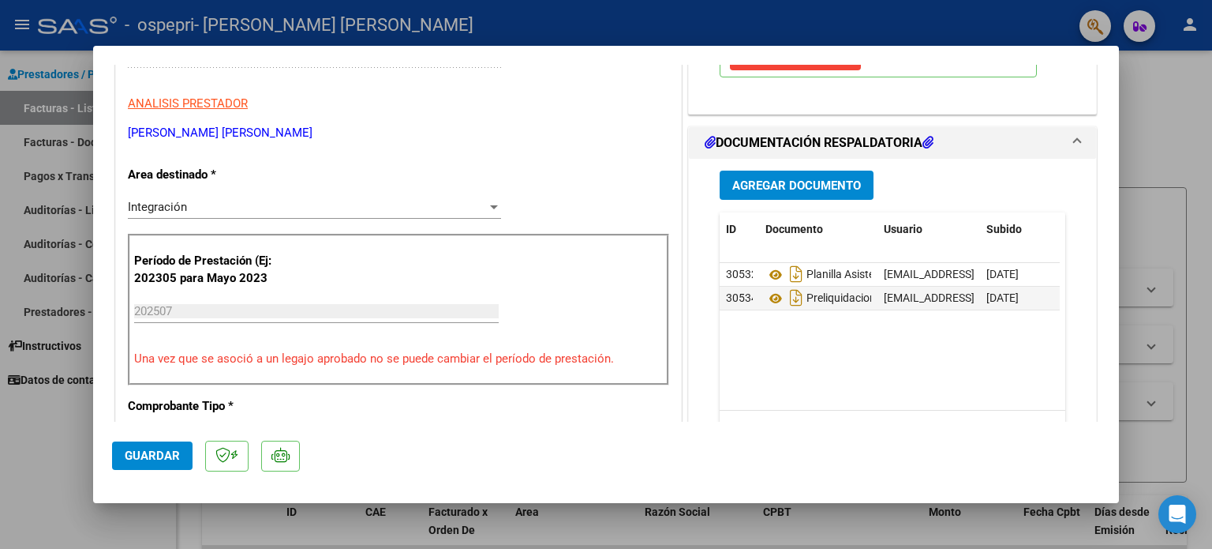
click at [1167, 110] on div at bounding box center [606, 274] width 1212 height 549
type input "$ 0,00"
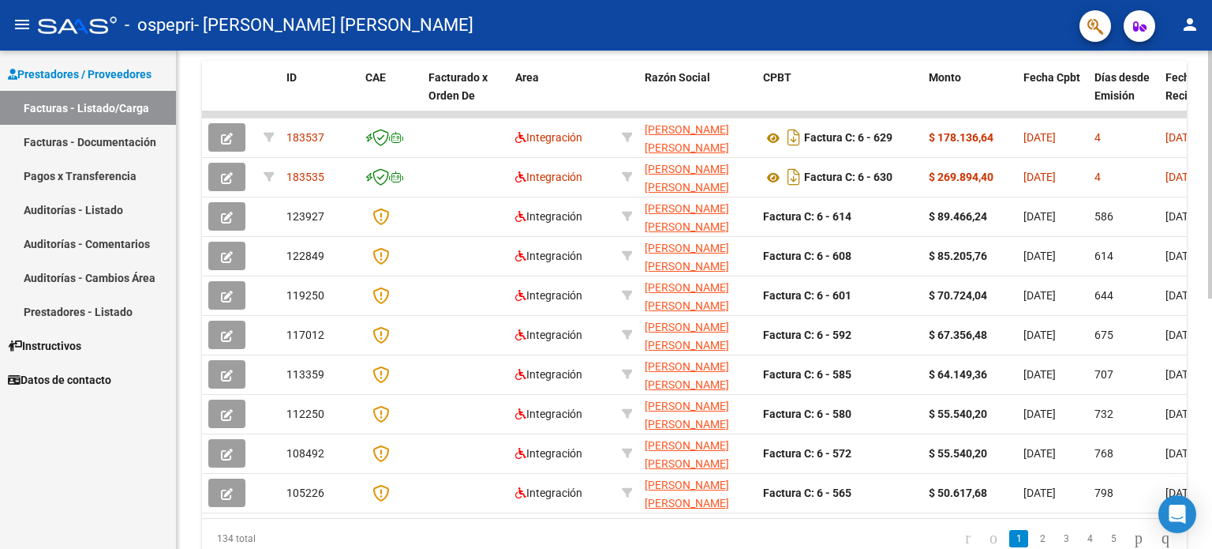
scroll to position [451, 0]
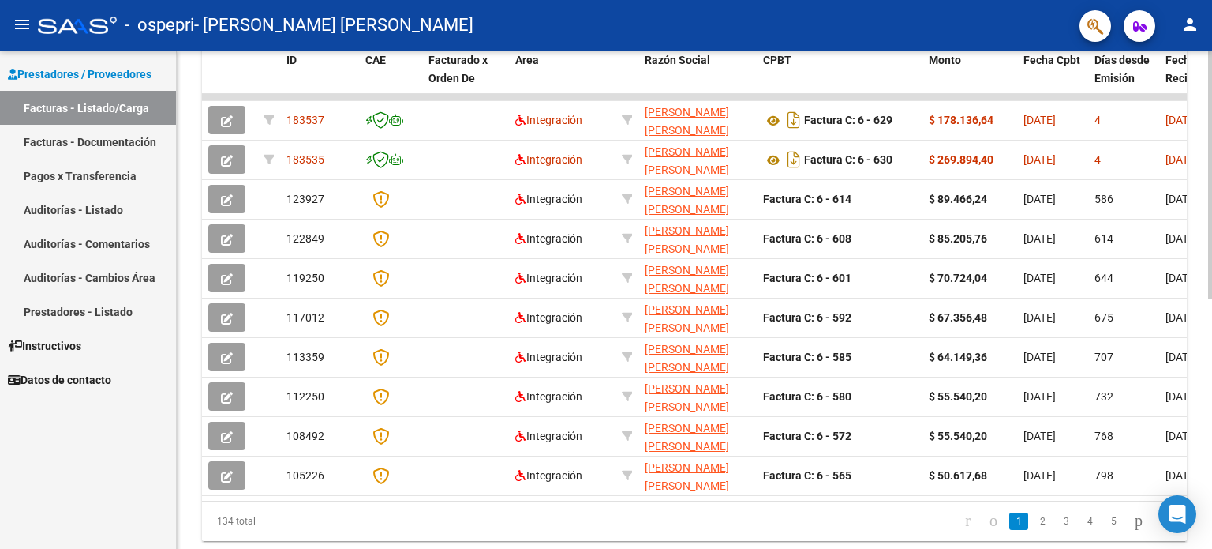
click at [1212, 356] on div at bounding box center [1210, 403] width 4 height 248
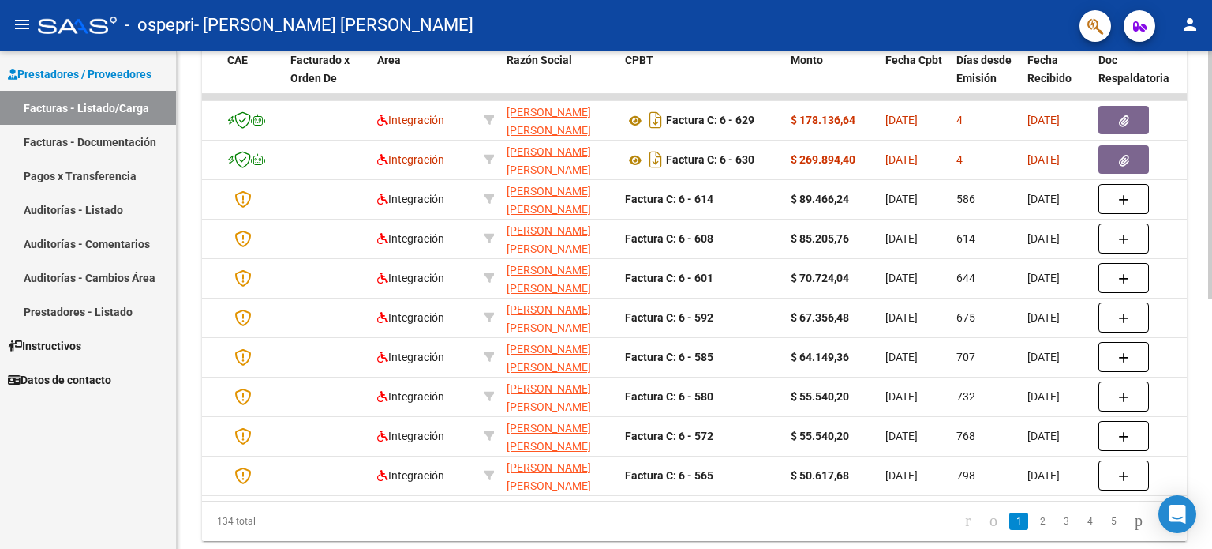
scroll to position [504, 0]
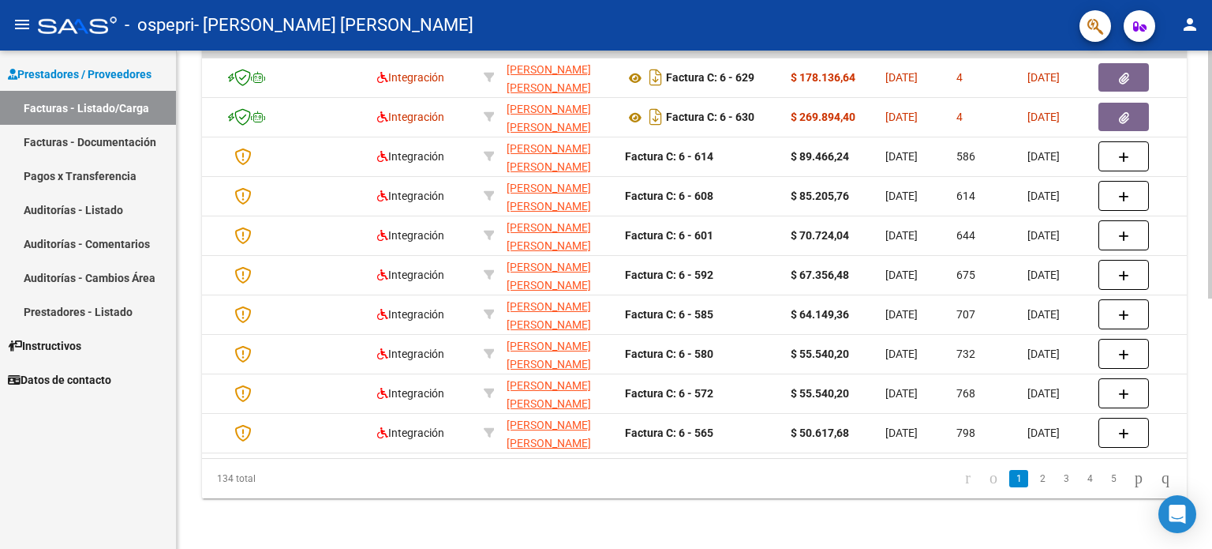
click at [1212, 372] on div at bounding box center [1210, 425] width 4 height 248
click at [1104, 478] on link "5" at bounding box center [1113, 478] width 19 height 17
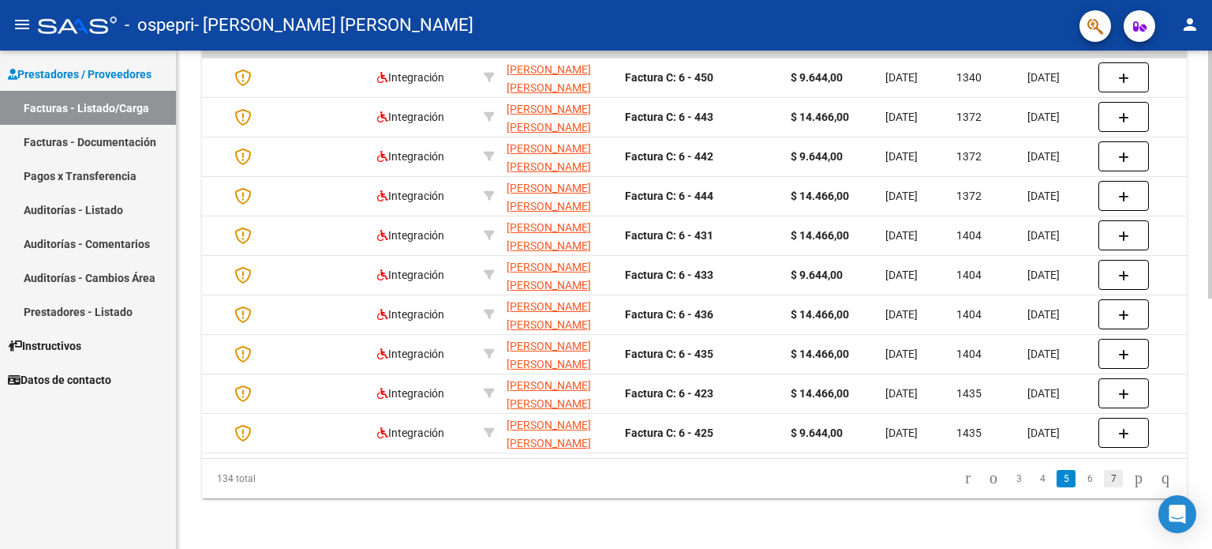
click at [1104, 479] on link "7" at bounding box center [1113, 478] width 19 height 17
click at [1104, 477] on link "9" at bounding box center [1113, 478] width 19 height 17
click at [1006, 478] on link "7" at bounding box center [1015, 478] width 19 height 17
click at [1010, 478] on link "5" at bounding box center [1019, 478] width 19 height 17
click at [1010, 478] on link "3" at bounding box center [1019, 478] width 19 height 17
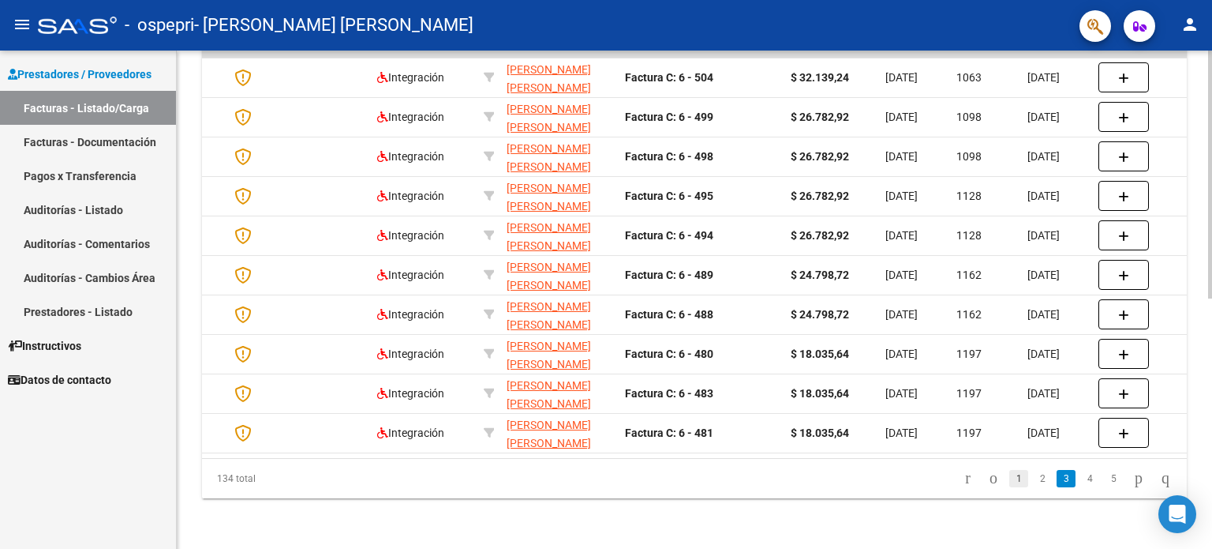
click at [1010, 471] on link "1" at bounding box center [1019, 478] width 19 height 17
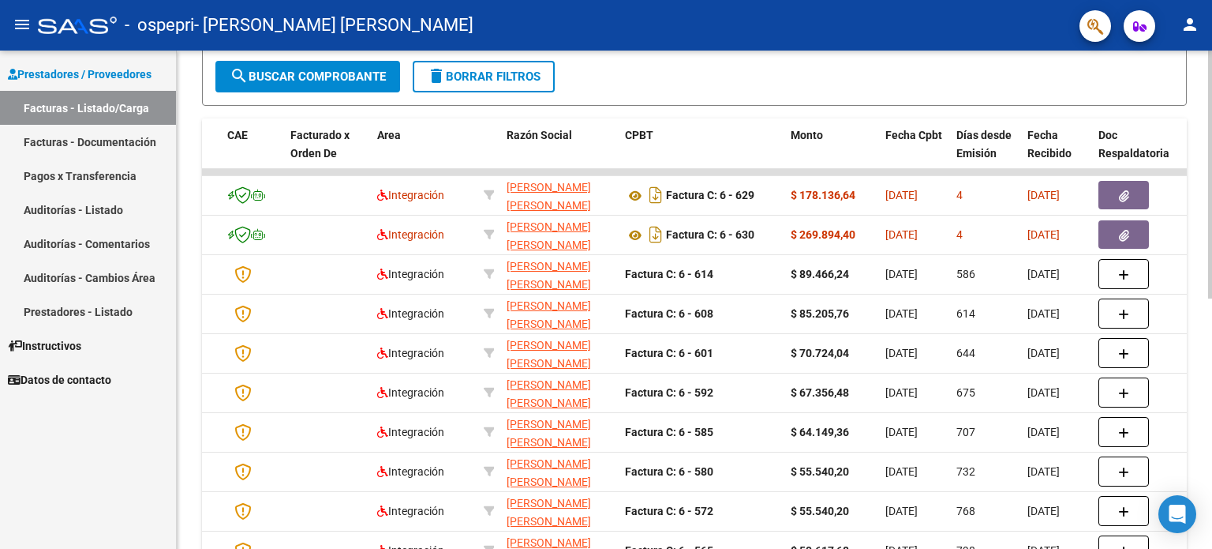
click at [1187, 297] on div "Video tutorial PRESTADORES -> Listado de CPBTs Emitidos por Prestadores / Prove…" at bounding box center [697, 170] width 1040 height 992
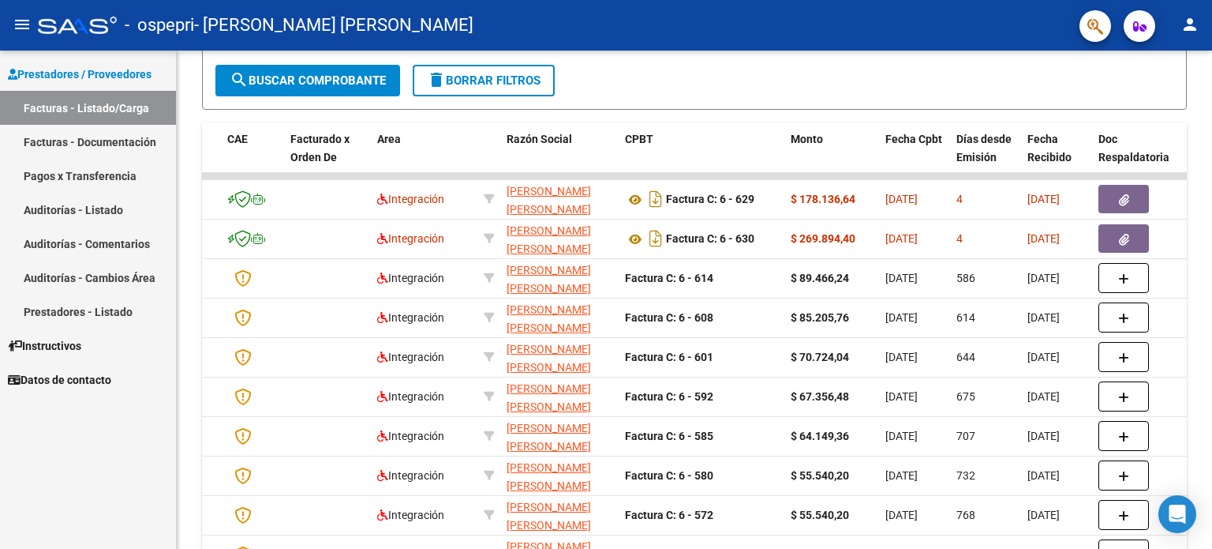
click at [107, 174] on link "Pagos x Transferencia" at bounding box center [88, 176] width 176 height 34
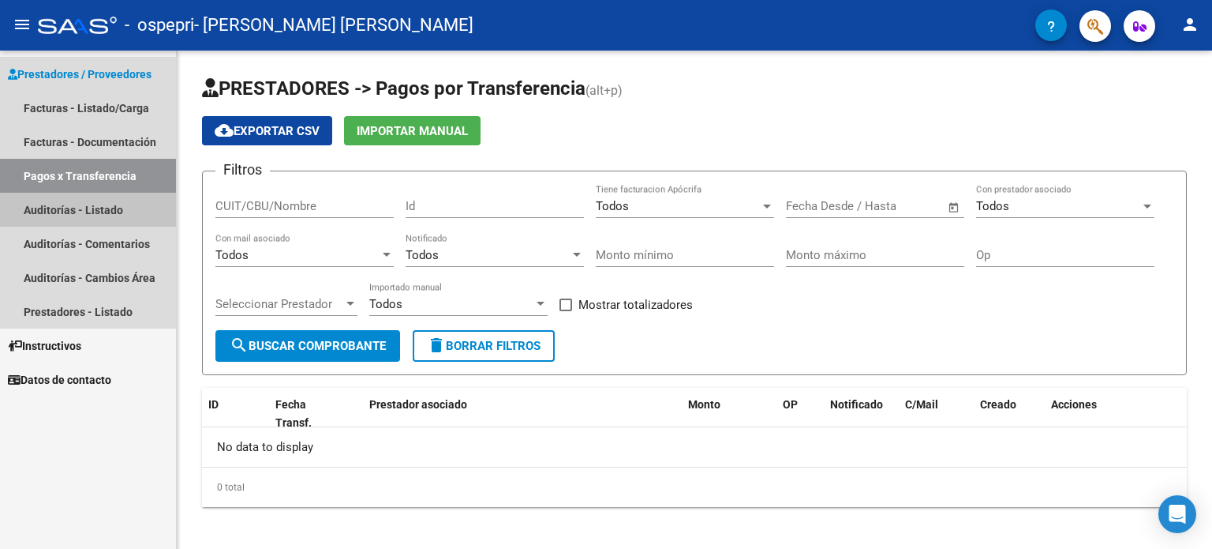
click at [85, 212] on link "Auditorías - Listado" at bounding box center [88, 210] width 176 height 34
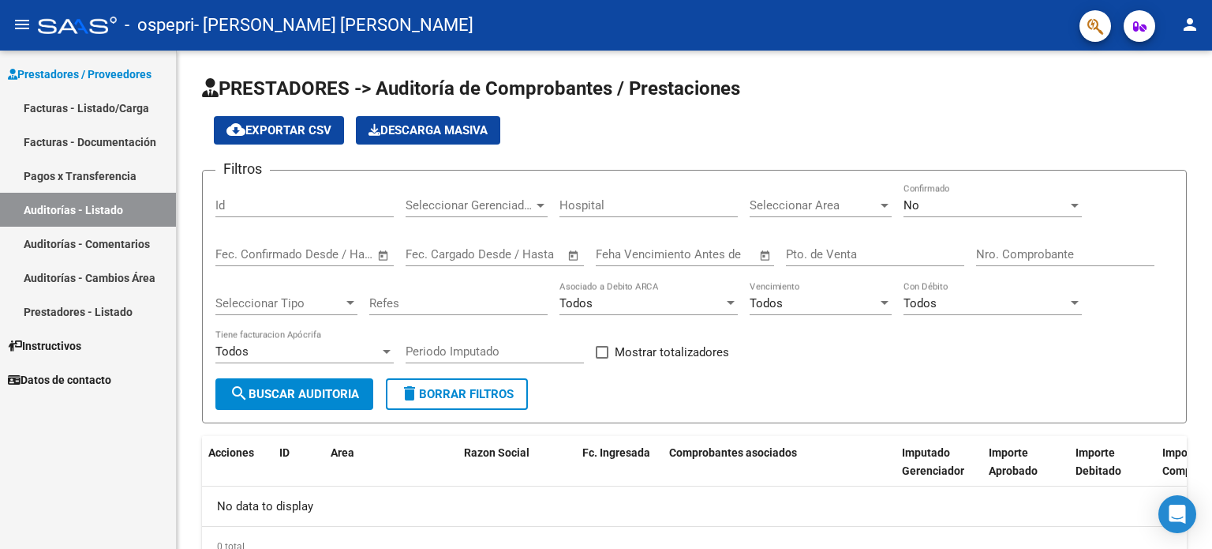
click at [101, 321] on link "Prestadores - Listado" at bounding box center [88, 311] width 176 height 34
